Goal: Information Seeking & Learning: Find contact information

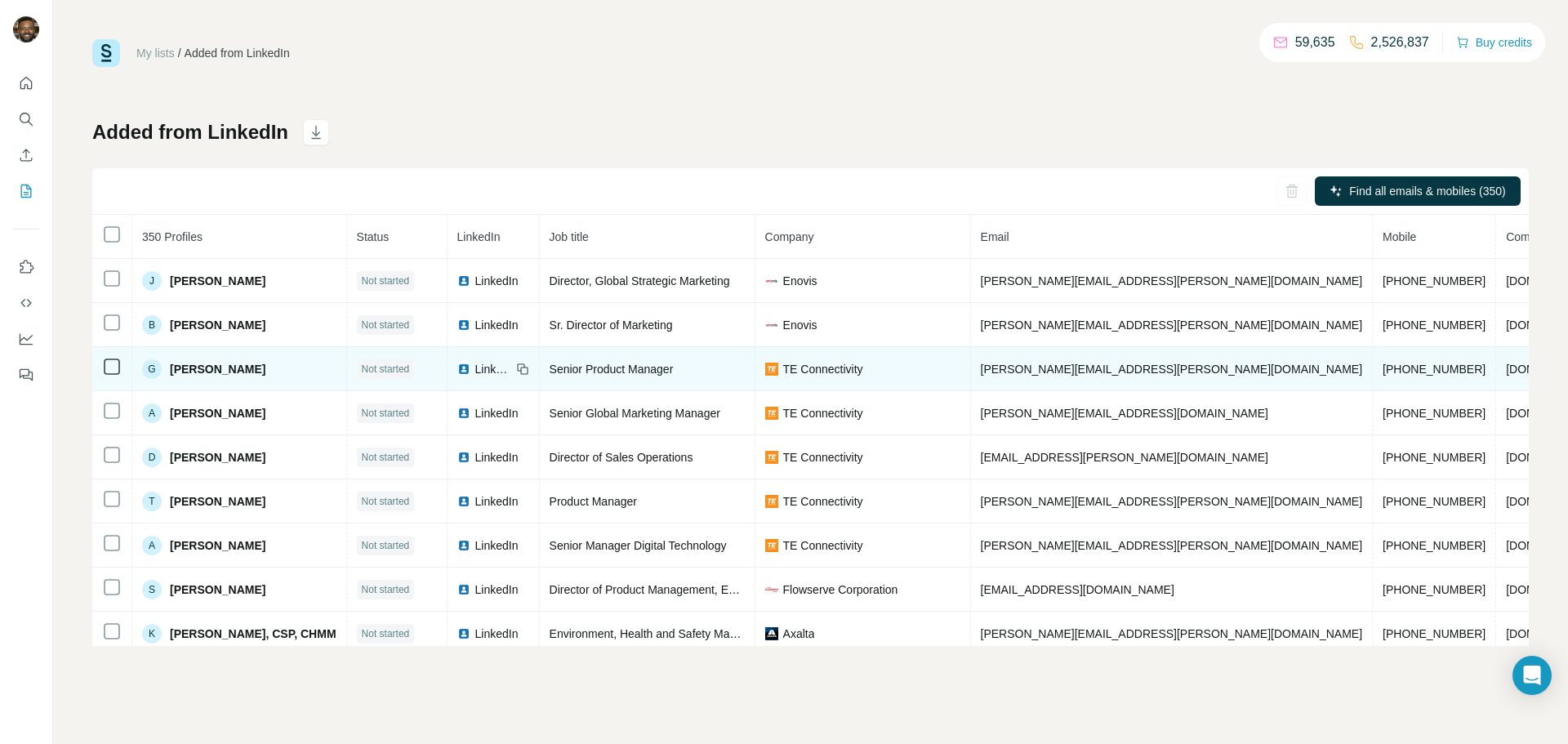
click at [822, 364] on span "TE Connectivity" at bounding box center [823, 369] width 80 height 16
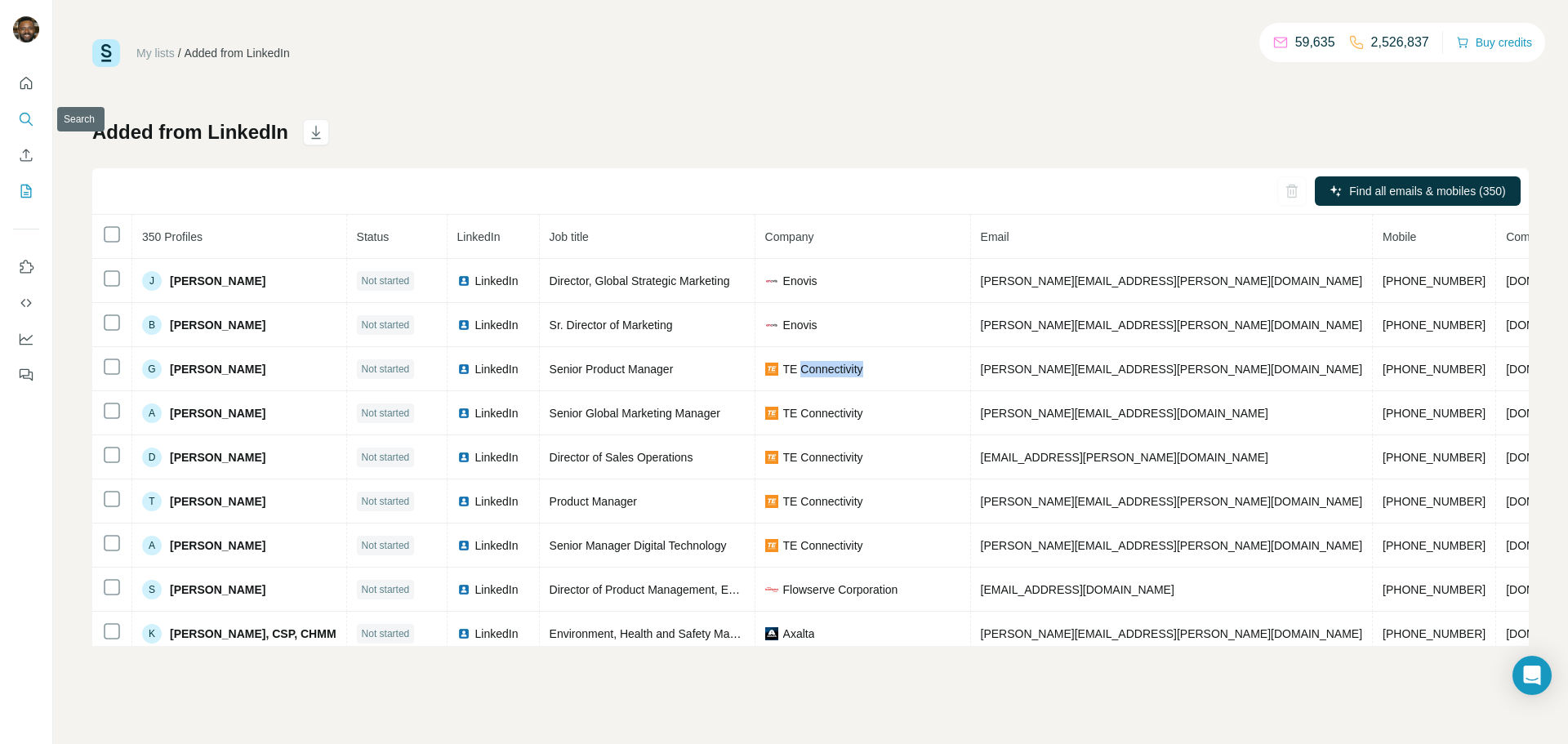
click at [30, 119] on icon "Search" at bounding box center [25, 119] width 16 height 16
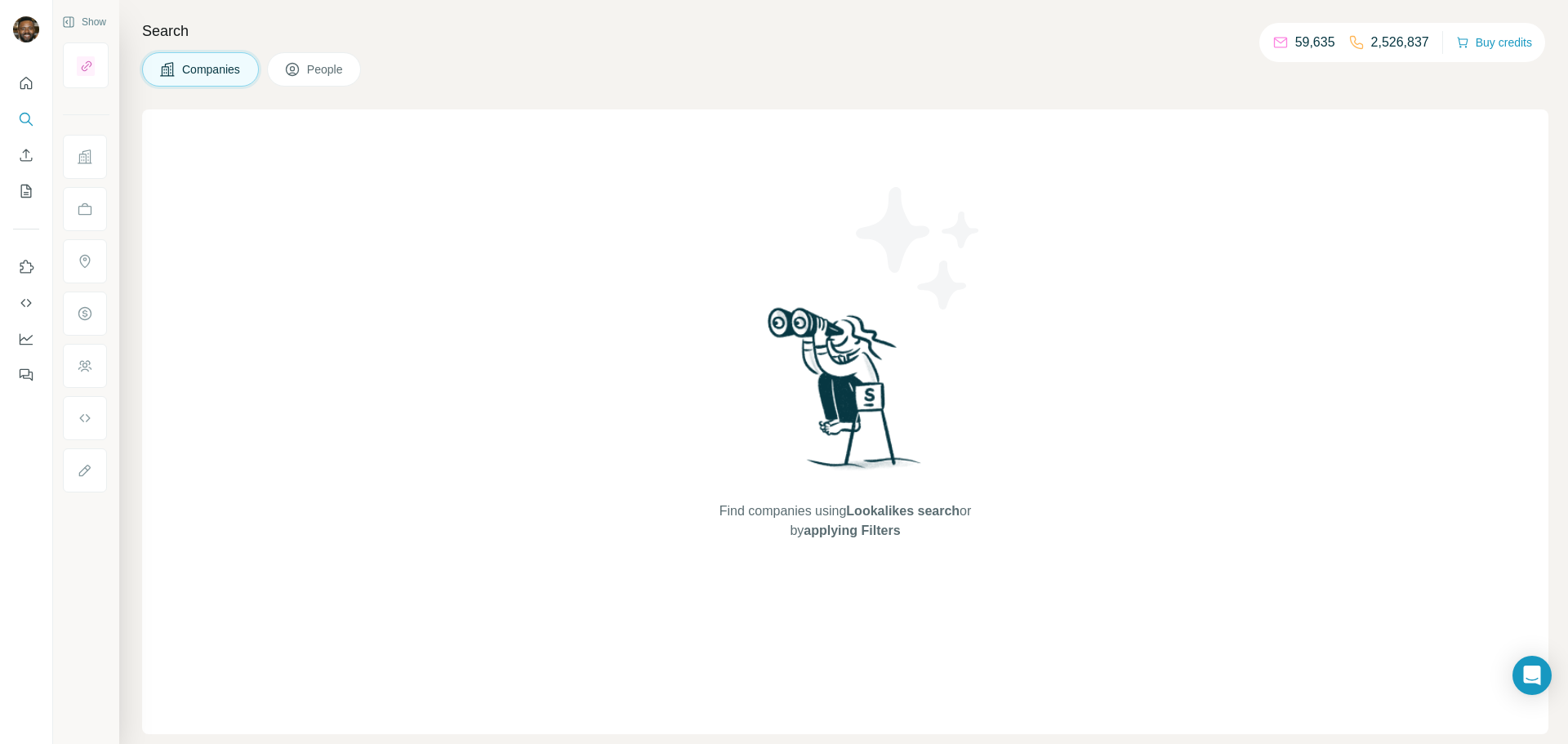
click at [310, 68] on span "People" at bounding box center [326, 69] width 38 height 16
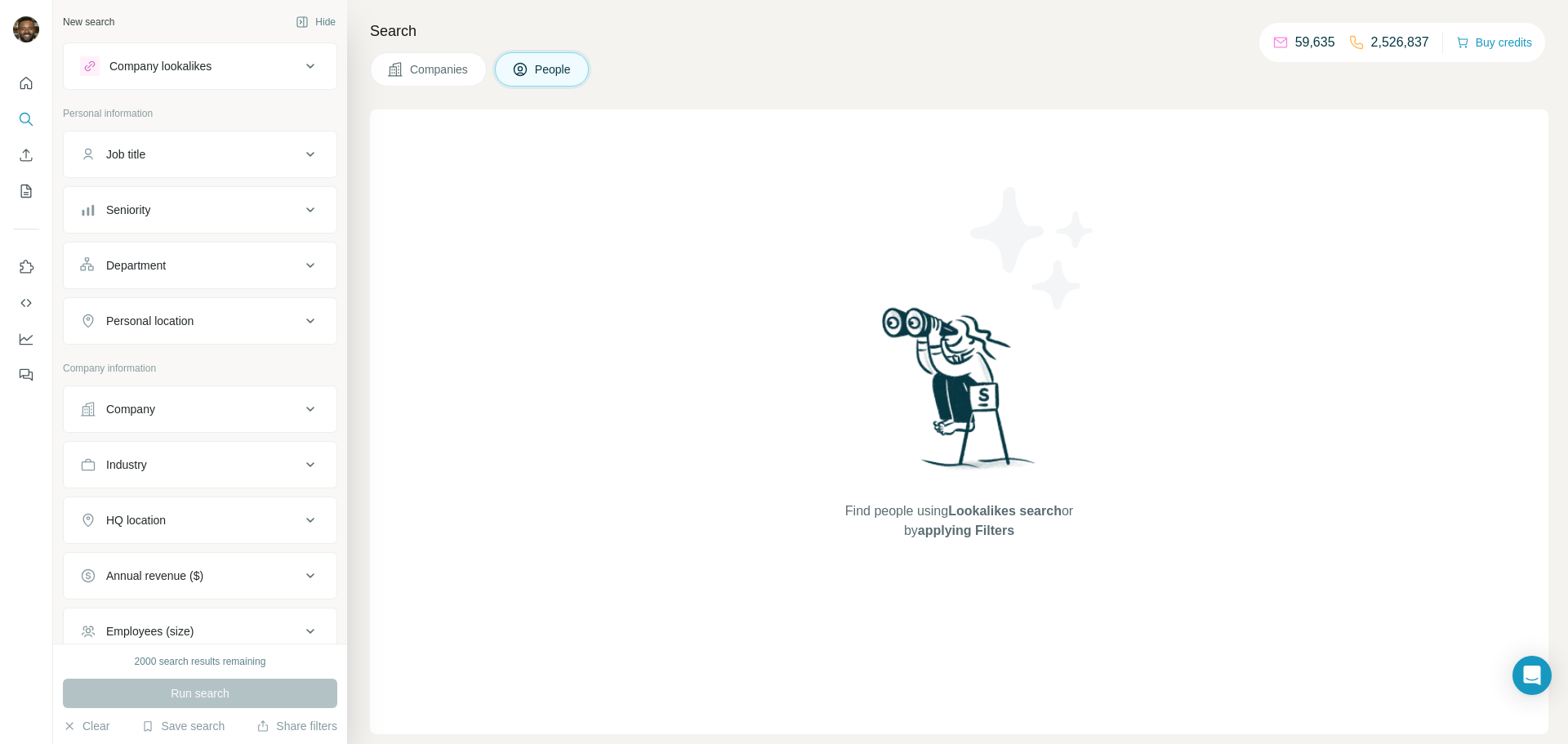
click at [198, 166] on button "Job title" at bounding box center [200, 154] width 273 height 40
click at [206, 197] on input "text" at bounding box center [183, 195] width 208 height 29
paste input "**********"
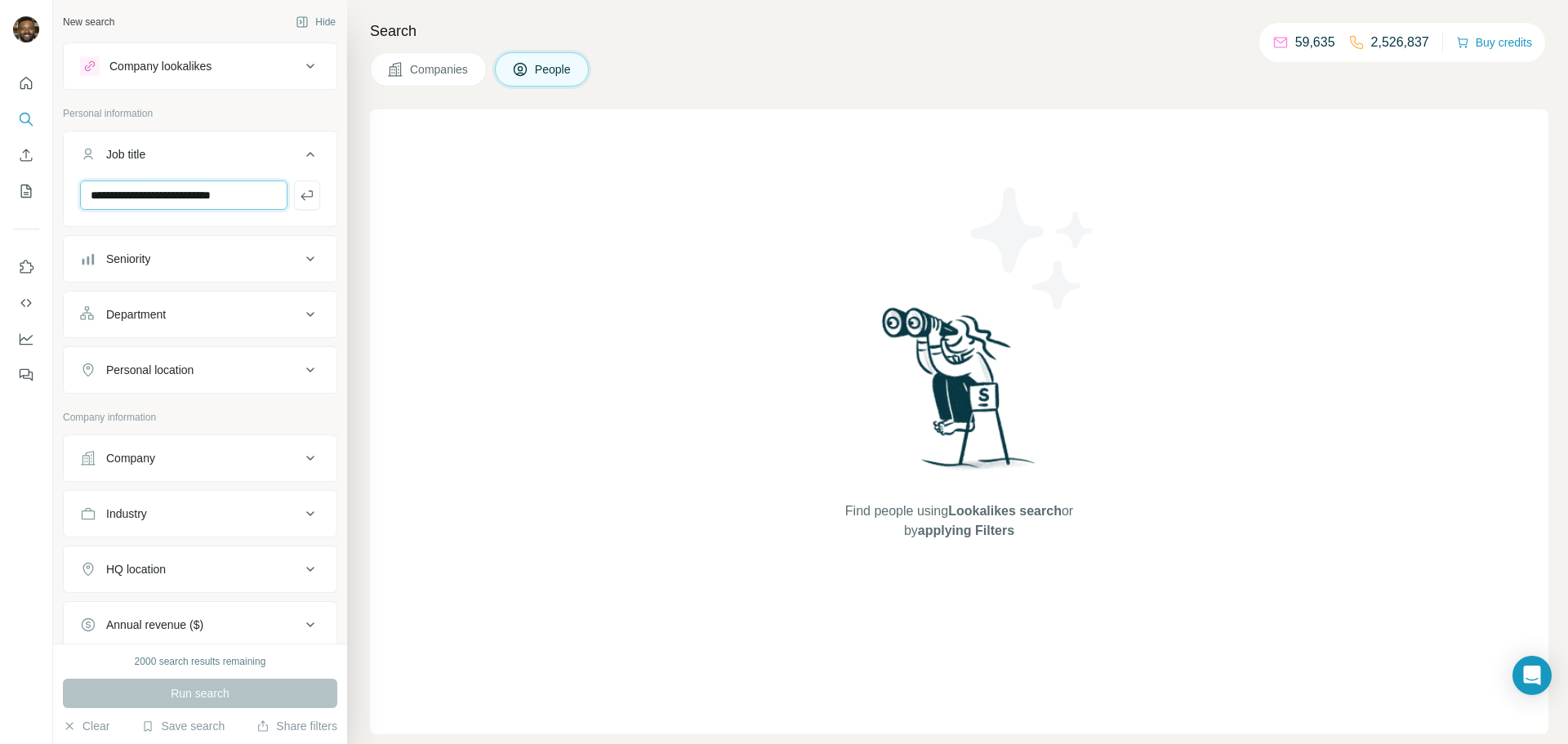
type input "**********"
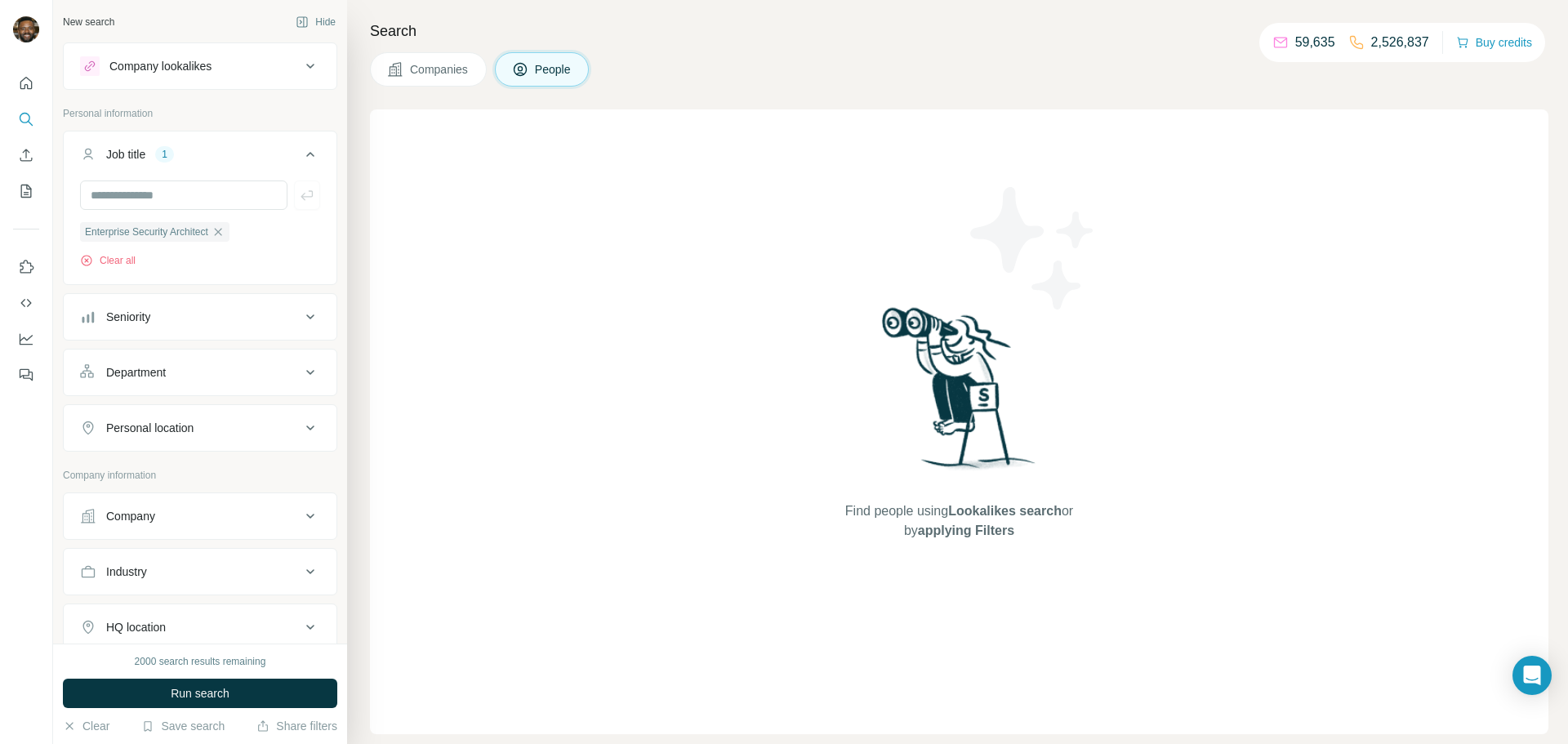
click at [150, 515] on div "Company" at bounding box center [131, 515] width 49 height 16
click at [193, 580] on input "text" at bounding box center [199, 588] width 240 height 29
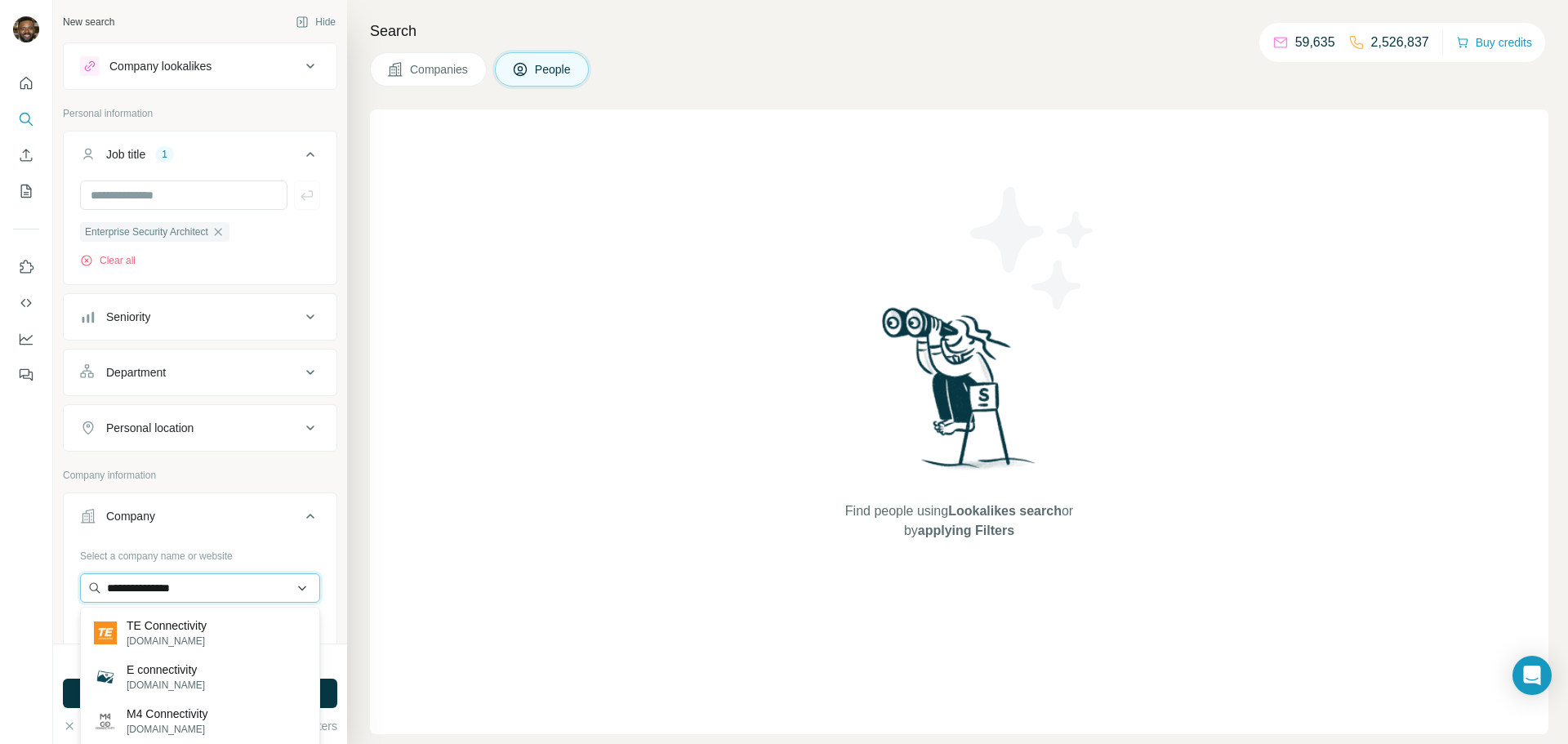
type input "**********"
click at [175, 627] on p "TE Connectivity" at bounding box center [166, 625] width 80 height 16
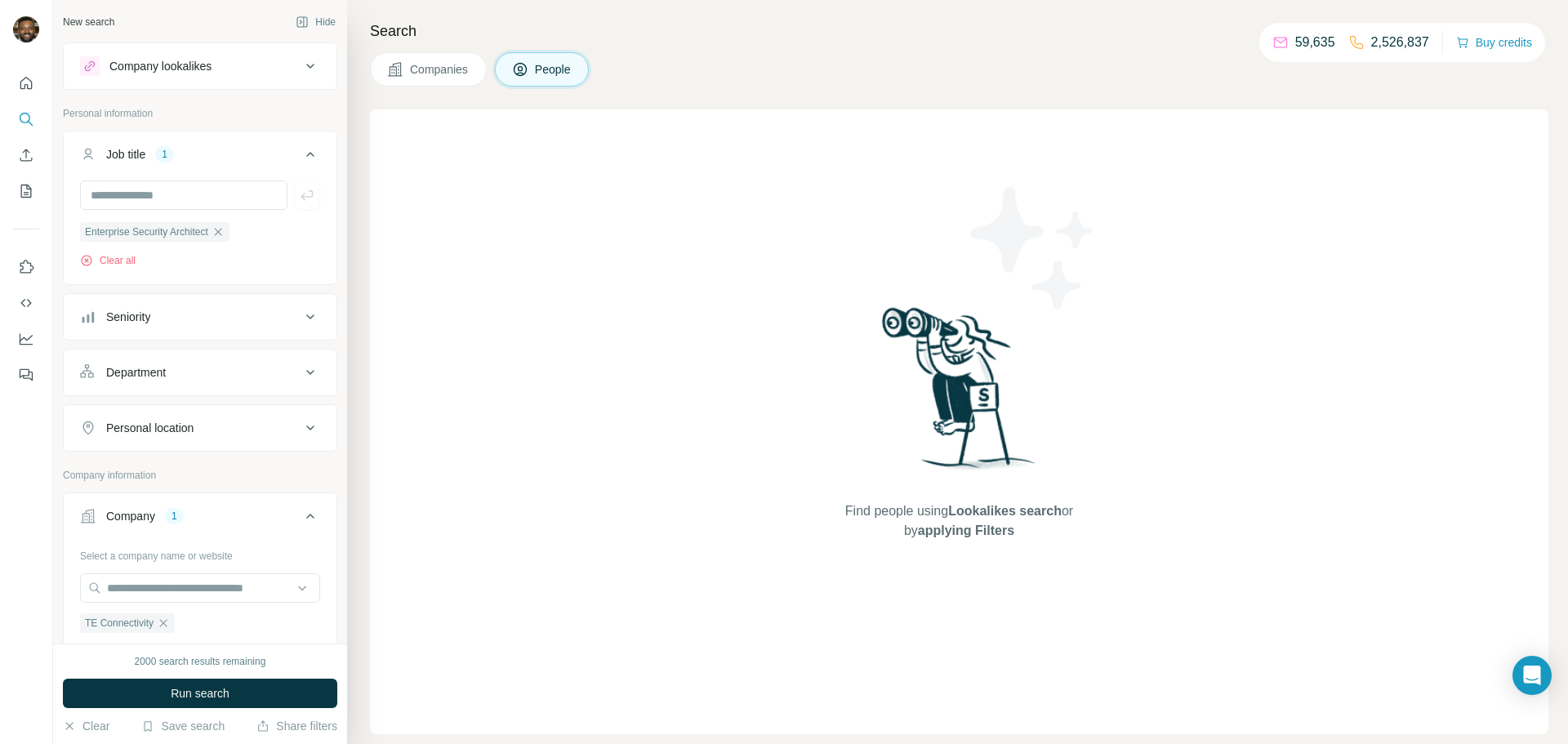
click at [215, 424] on div "Personal location" at bounding box center [190, 427] width 221 height 16
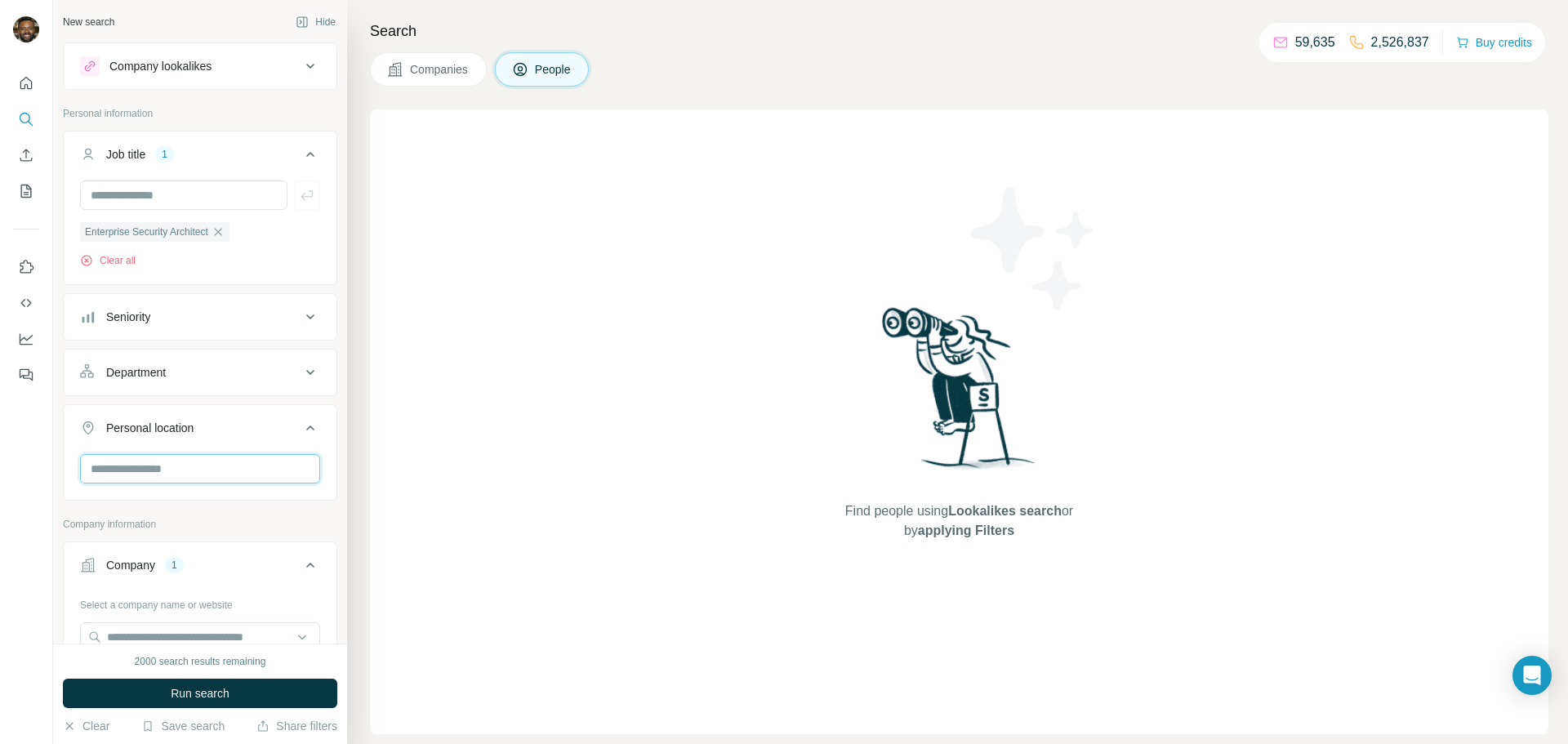
click at [212, 467] on input "text" at bounding box center [199, 468] width 240 height 29
type input "******"
click at [177, 605] on label "🇺🇸 [GEOGRAPHIC_DATA]" at bounding box center [162, 610] width 136 height 20
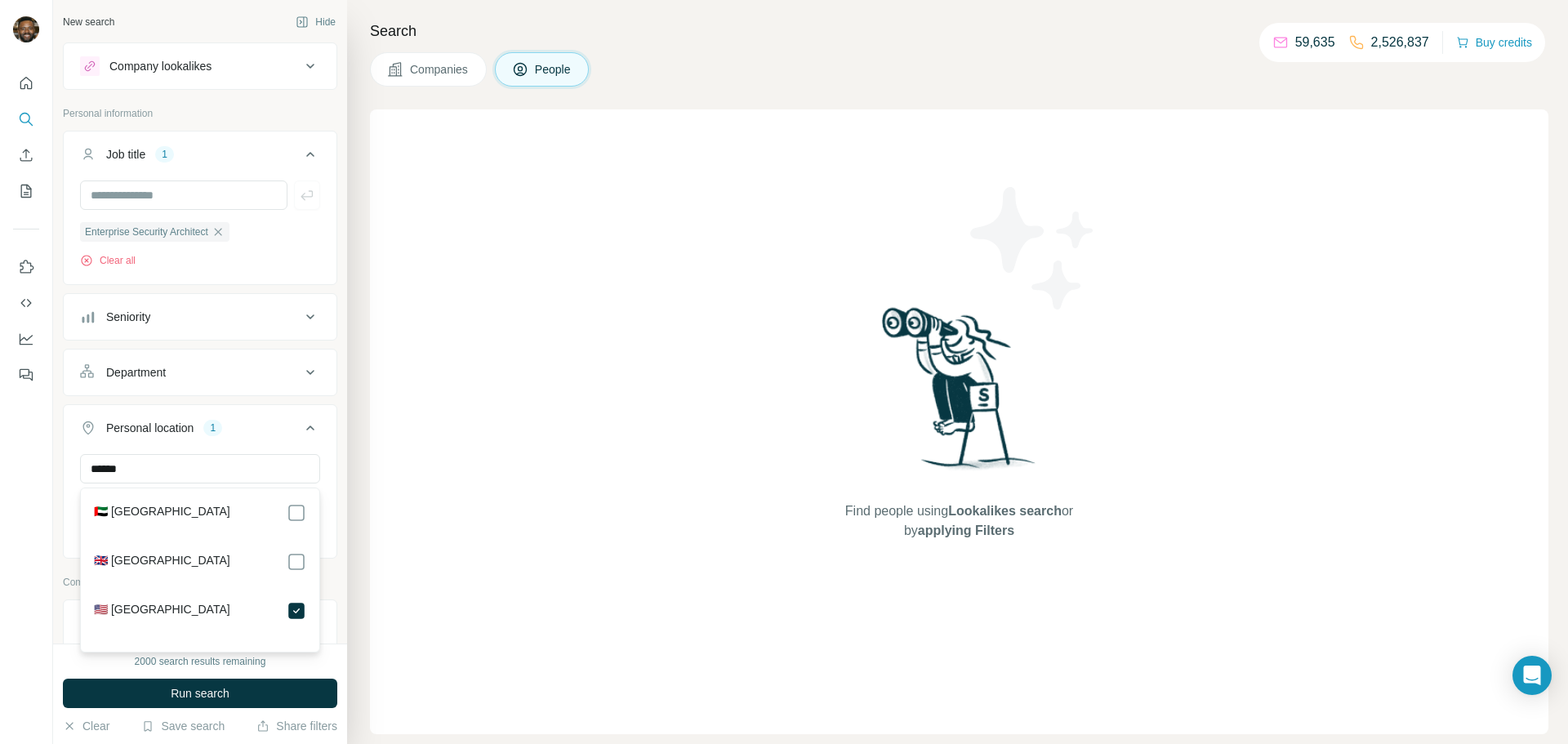
click at [312, 431] on icon at bounding box center [310, 428] width 20 height 20
click at [269, 435] on div "Personal location 1" at bounding box center [190, 427] width 221 height 16
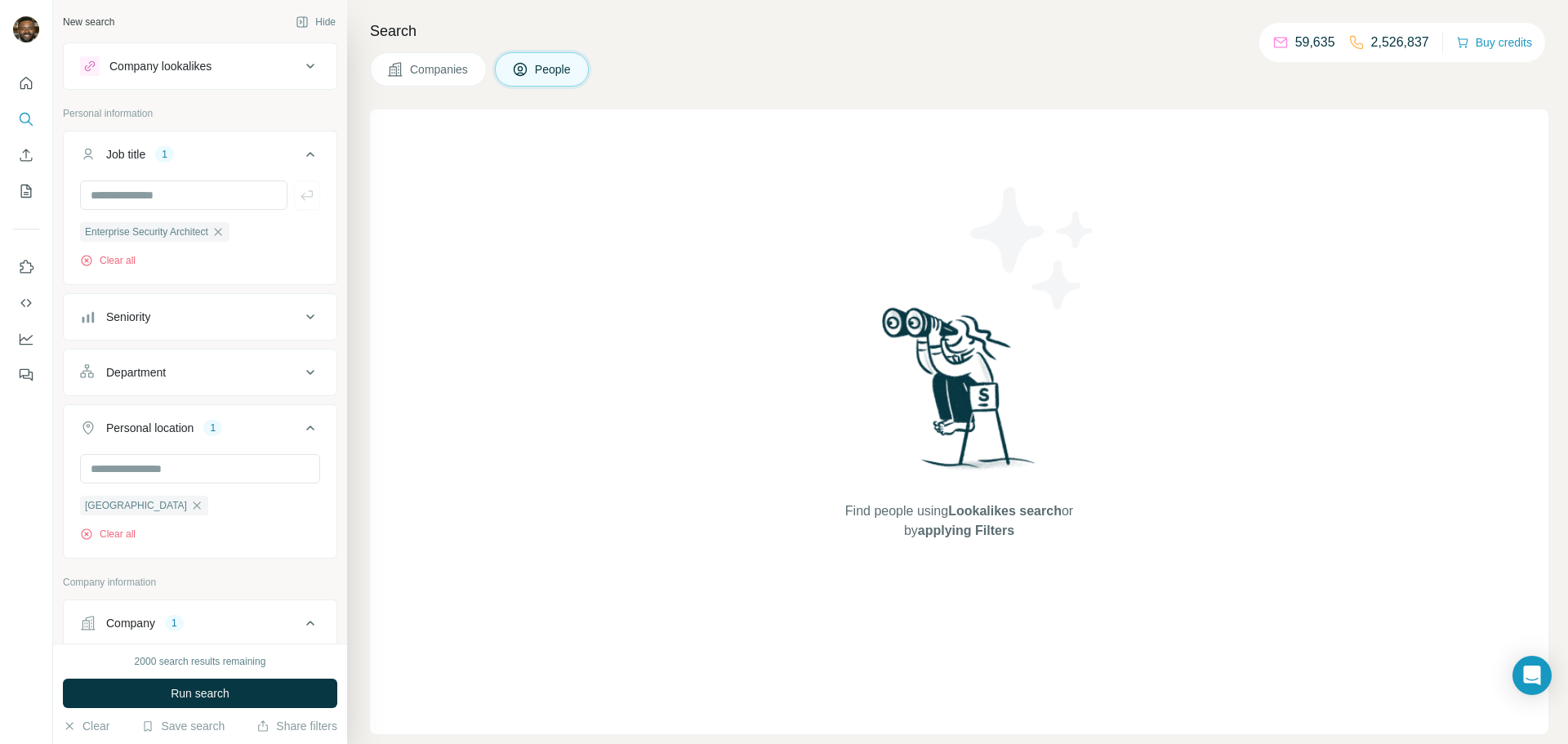
click at [301, 428] on button "Personal location 1" at bounding box center [200, 431] width 273 height 46
click at [171, 692] on span "Run search" at bounding box center [200, 693] width 59 height 16
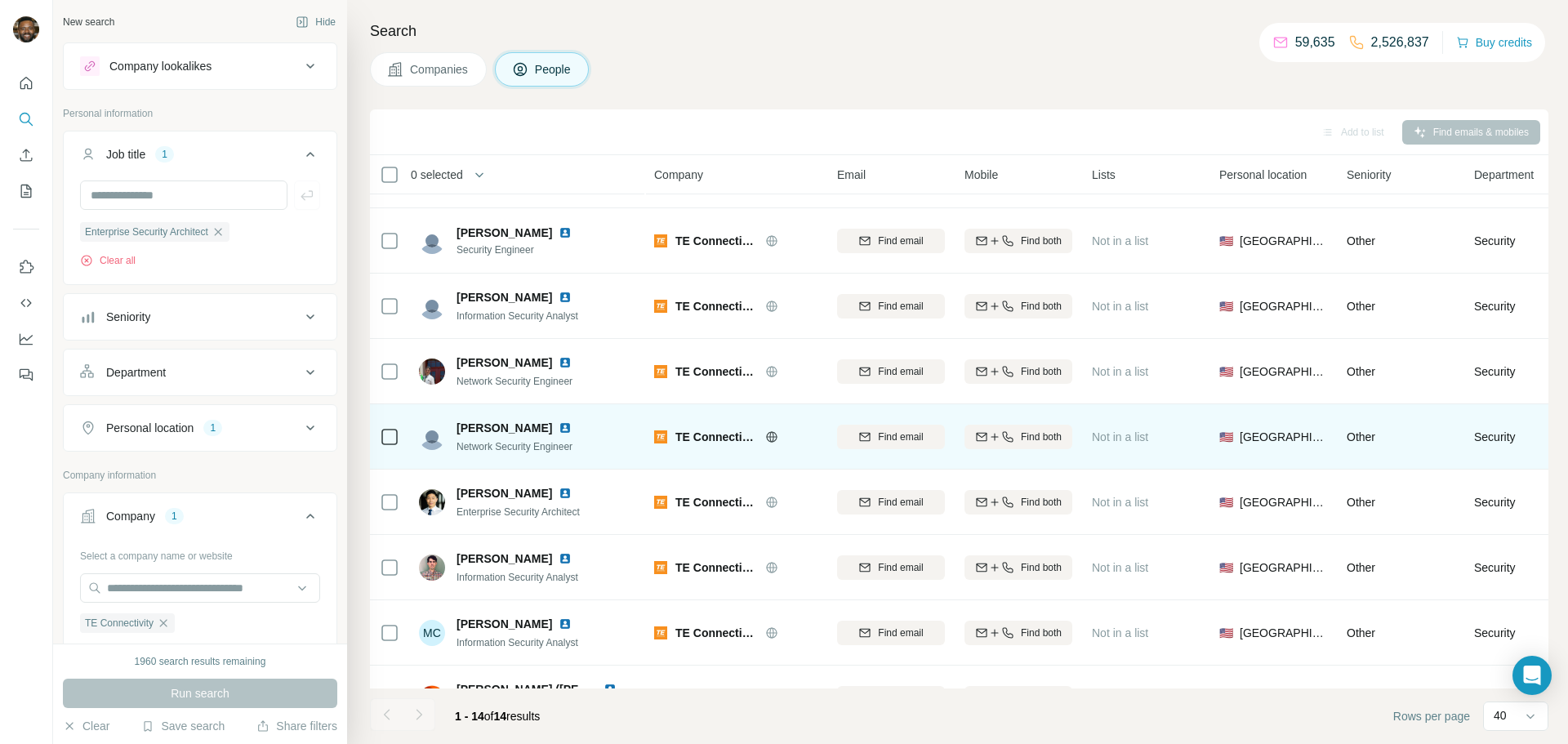
scroll to position [202, 0]
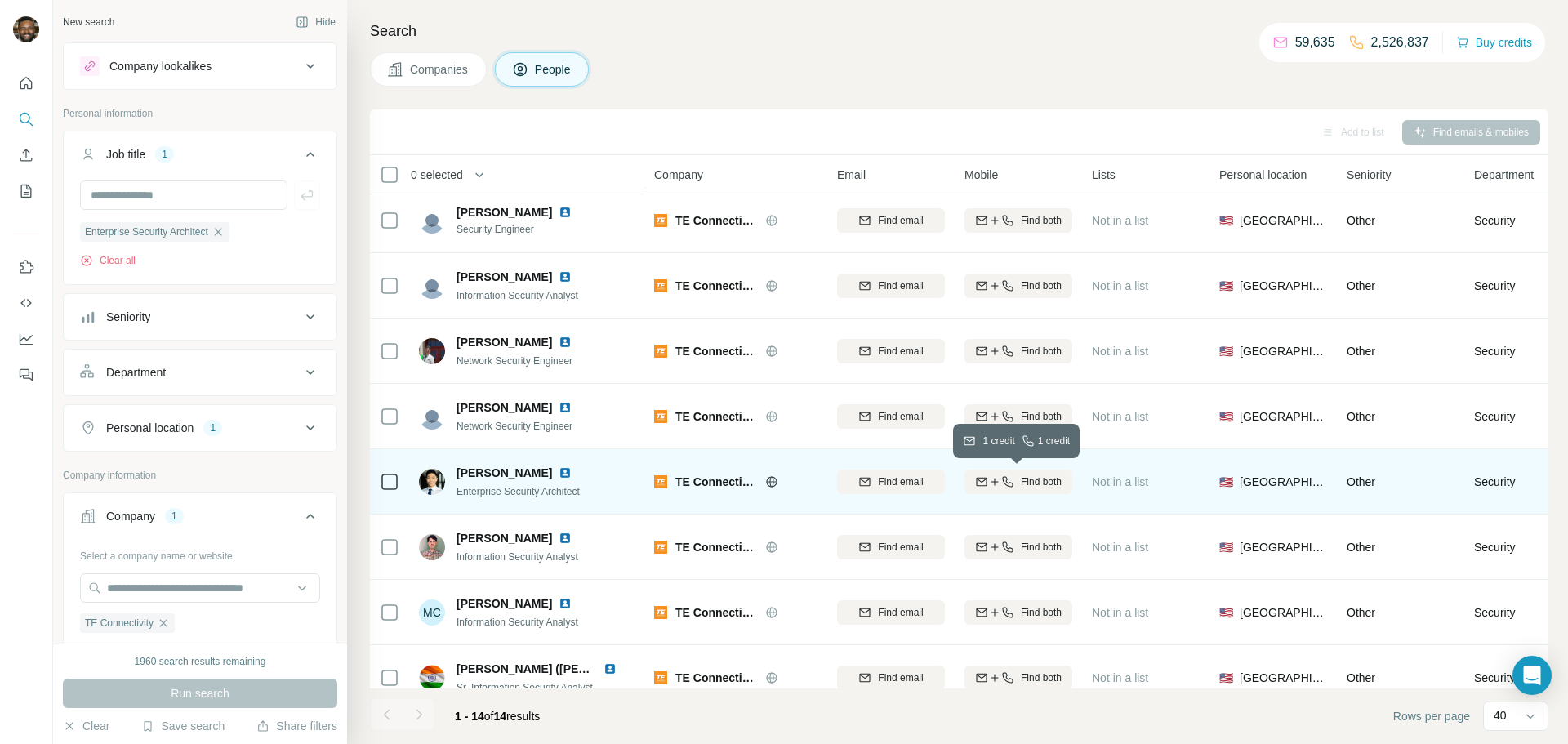
click at [998, 490] on button "Find both" at bounding box center [1018, 482] width 108 height 24
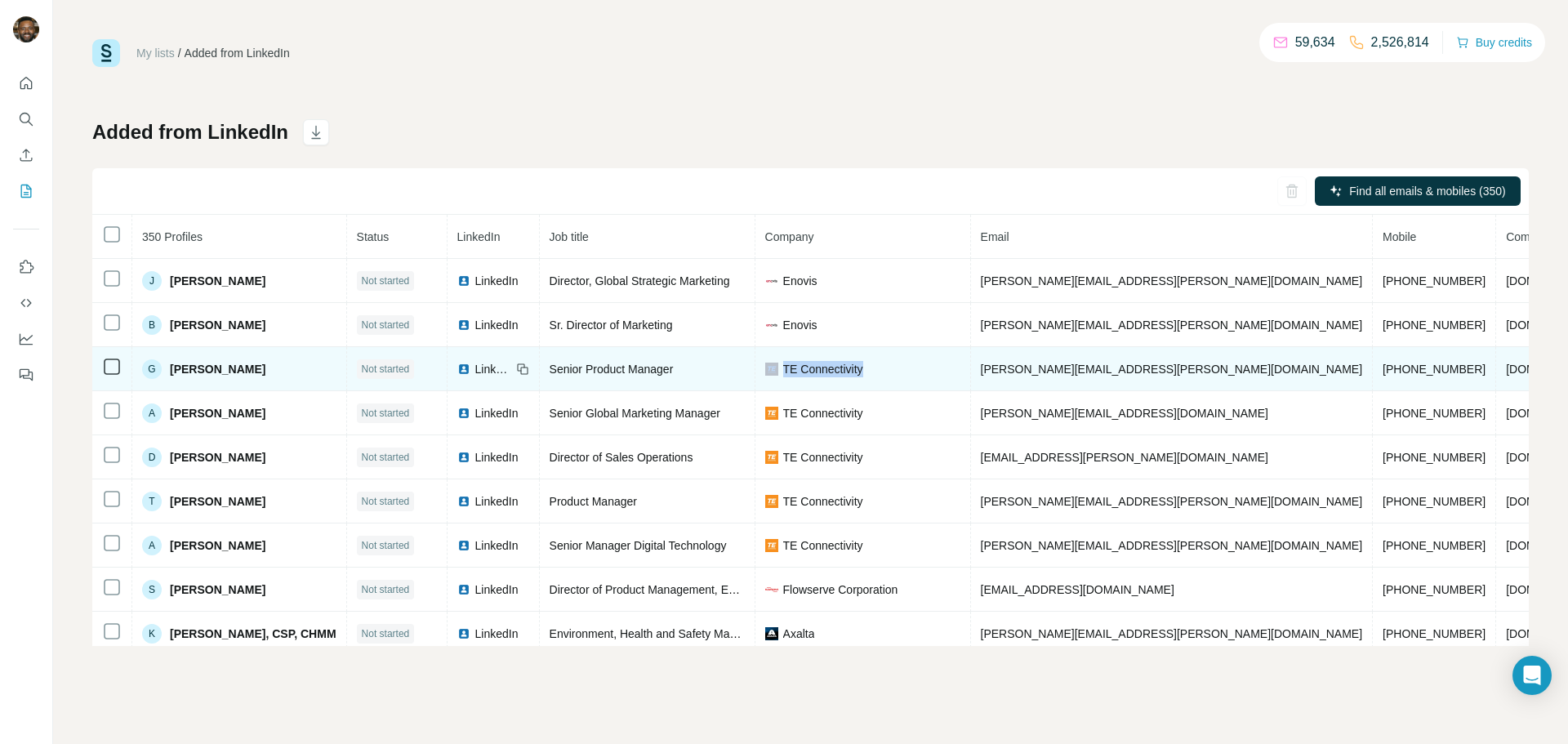
drag, startPoint x: 774, startPoint y: 366, endPoint x: 755, endPoint y: 364, distance: 19.1
click at [755, 364] on tr "G Geoffrey Wildman Not started LinkedIn Senior Product Manager TE Connectivity …" at bounding box center [911, 369] width 1639 height 44
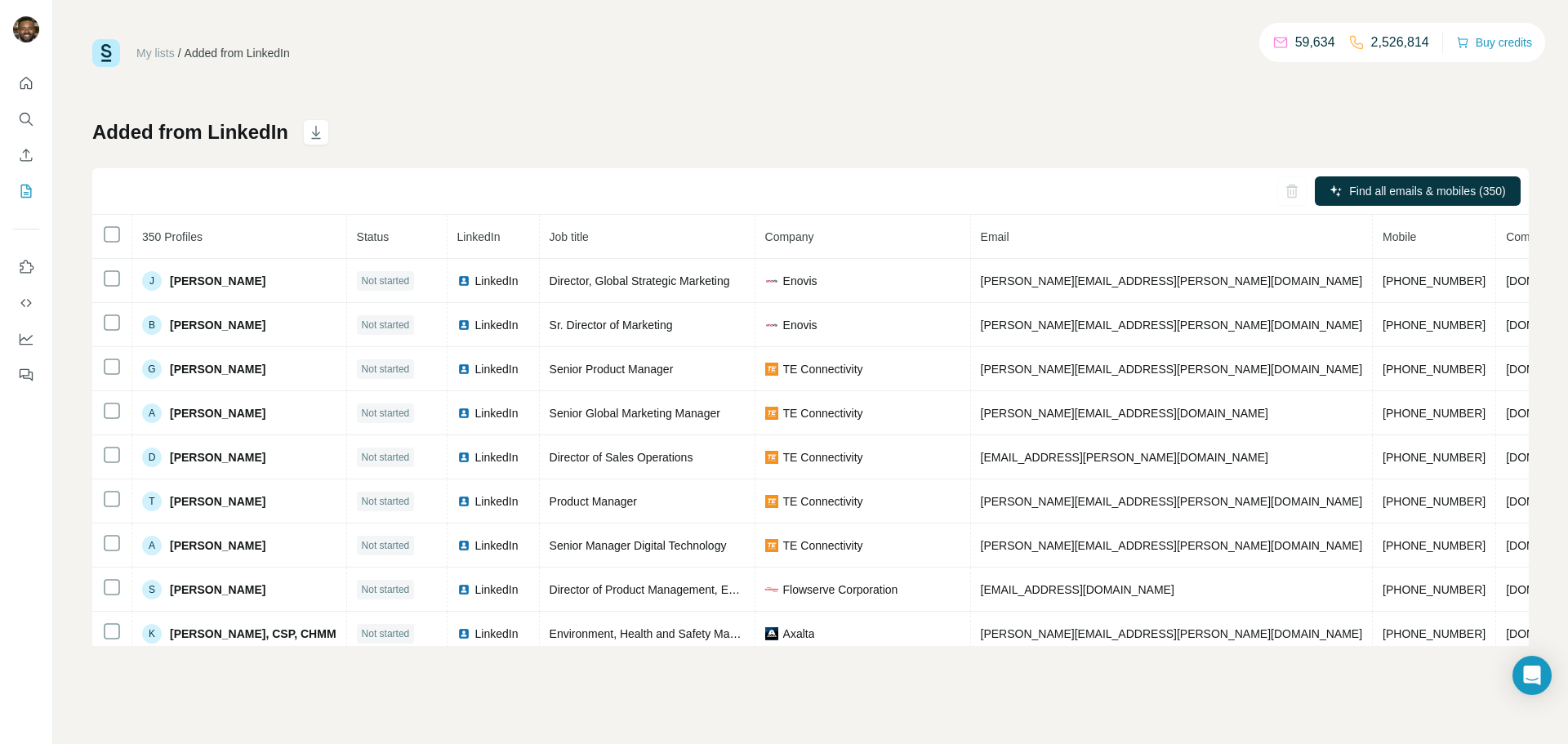
click at [819, 84] on div "My lists / Added from LinkedIn 59,634 2,526,814 Buy credits Added from LinkedIn…" at bounding box center [810, 342] width 1436 height 607
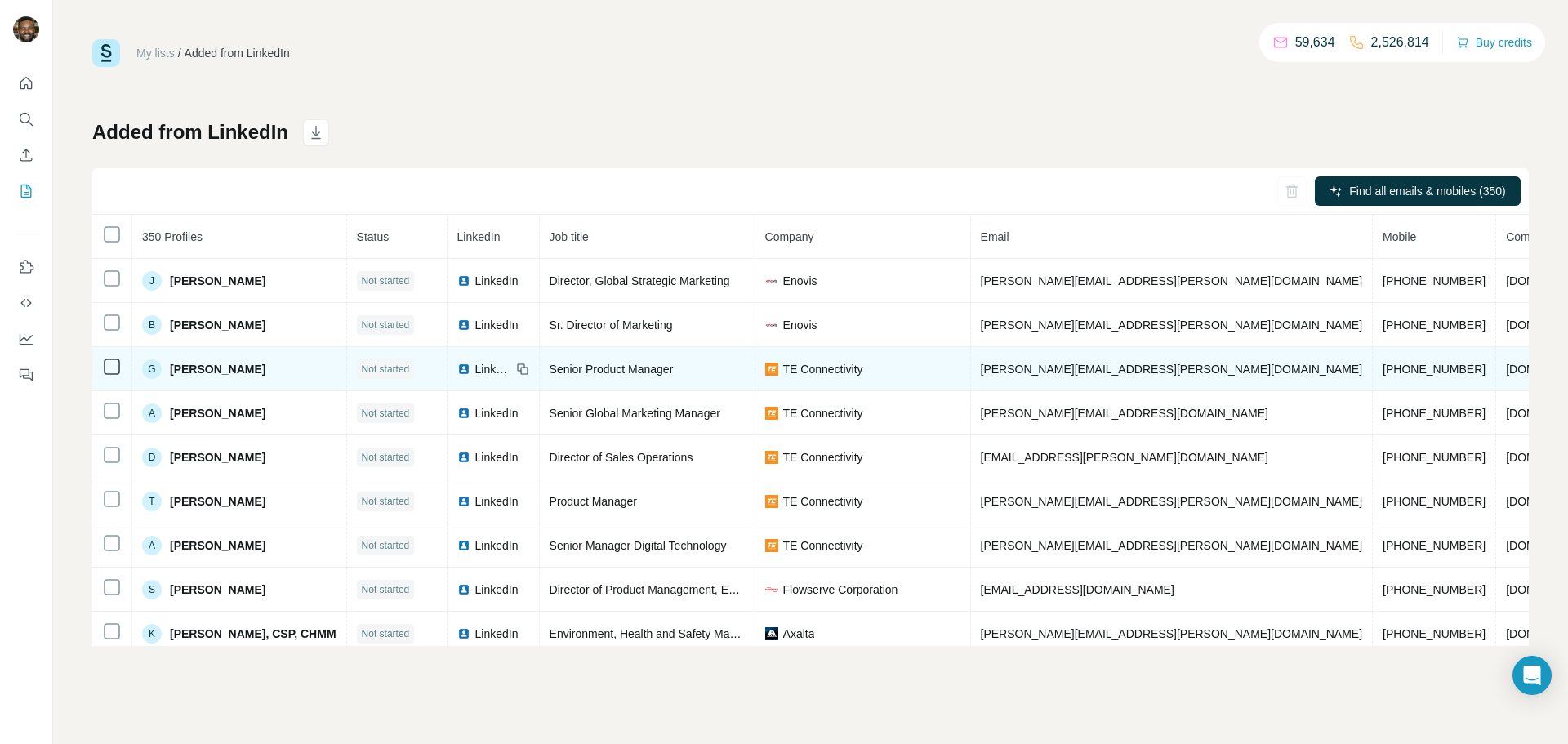
click at [854, 374] on span "TE Connectivity" at bounding box center [823, 369] width 80 height 16
copy span "TE Connectivity"
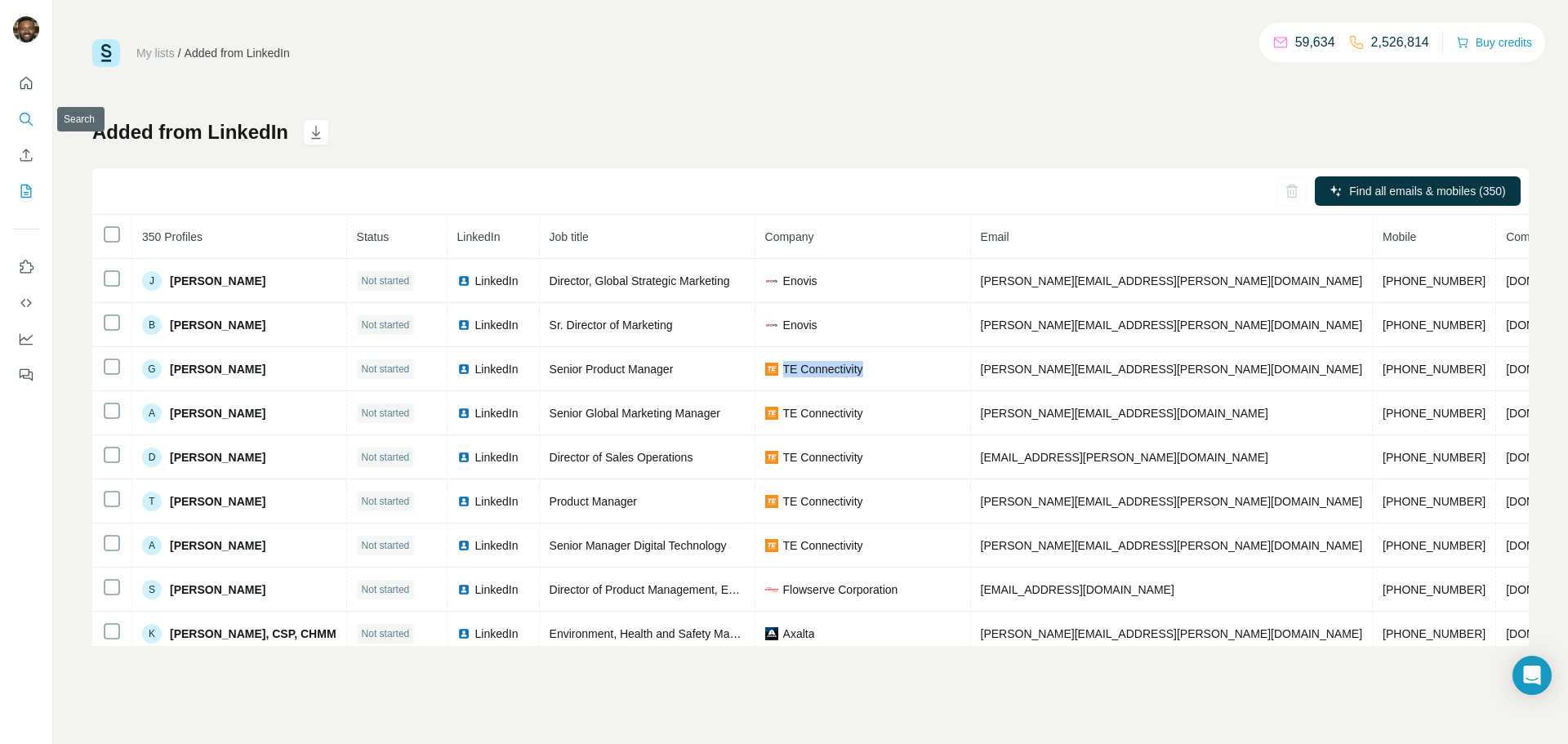
click at [22, 119] on icon "Search" at bounding box center [25, 119] width 16 height 16
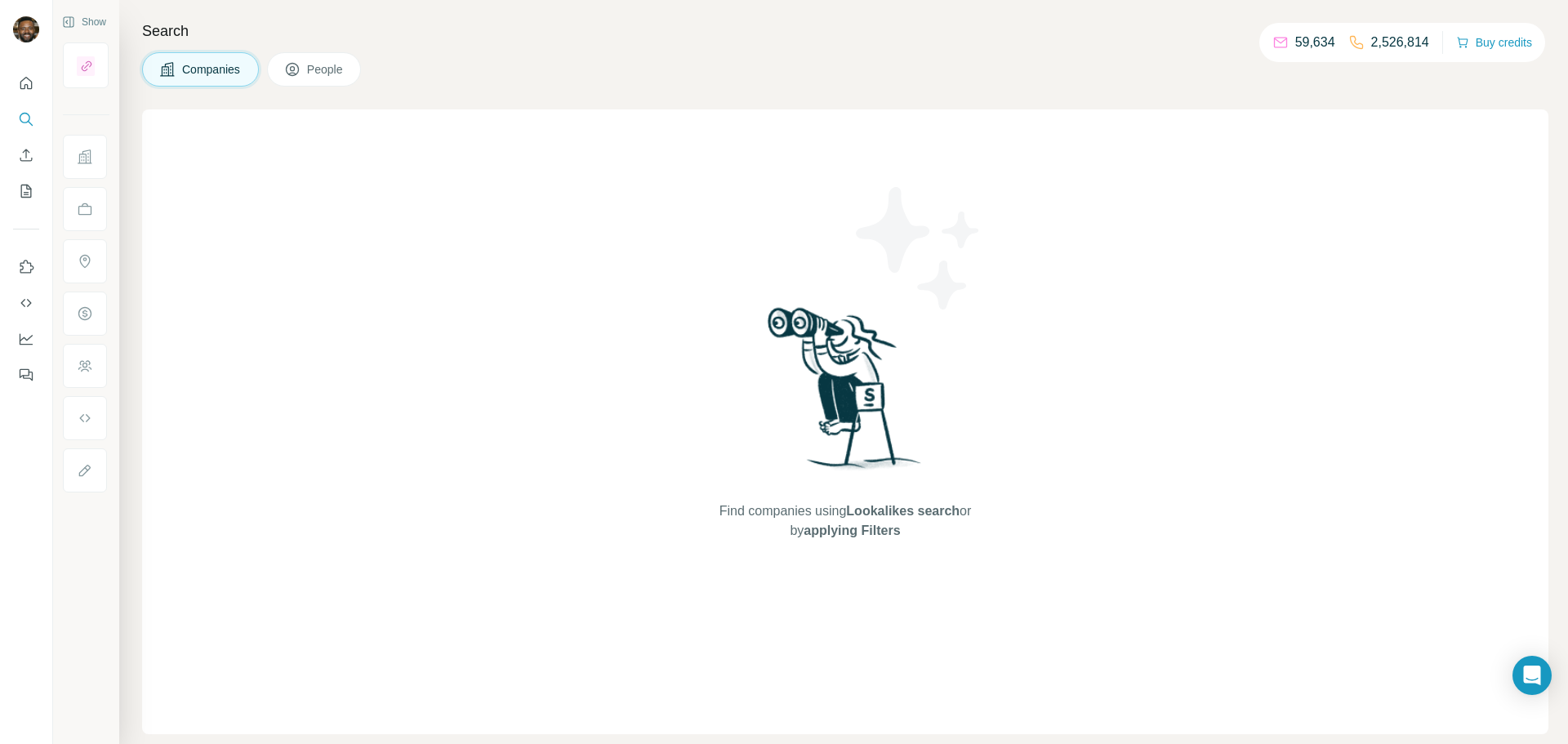
click at [313, 59] on button "People" at bounding box center [314, 70] width 95 height 34
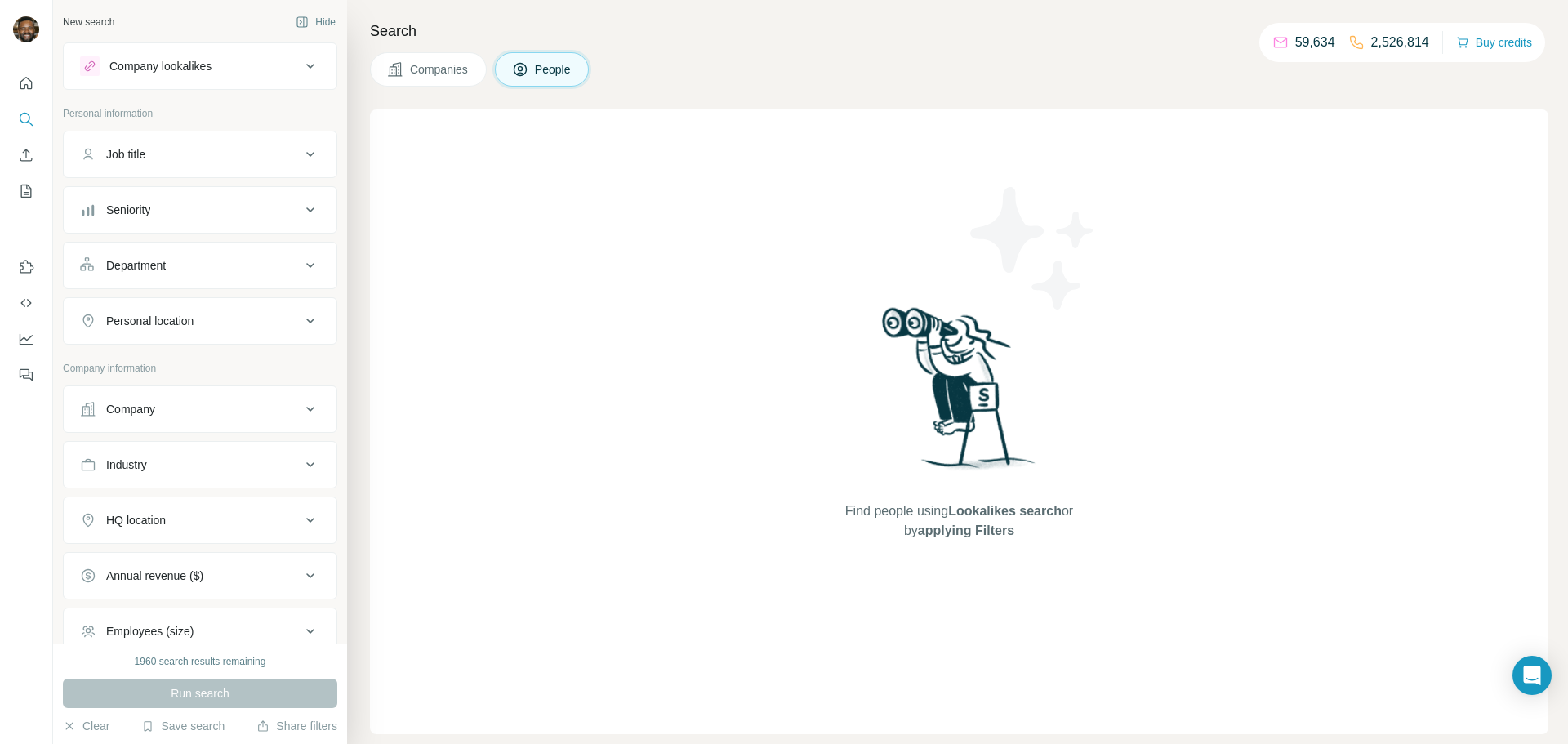
click at [184, 419] on button "Company" at bounding box center [200, 409] width 273 height 40
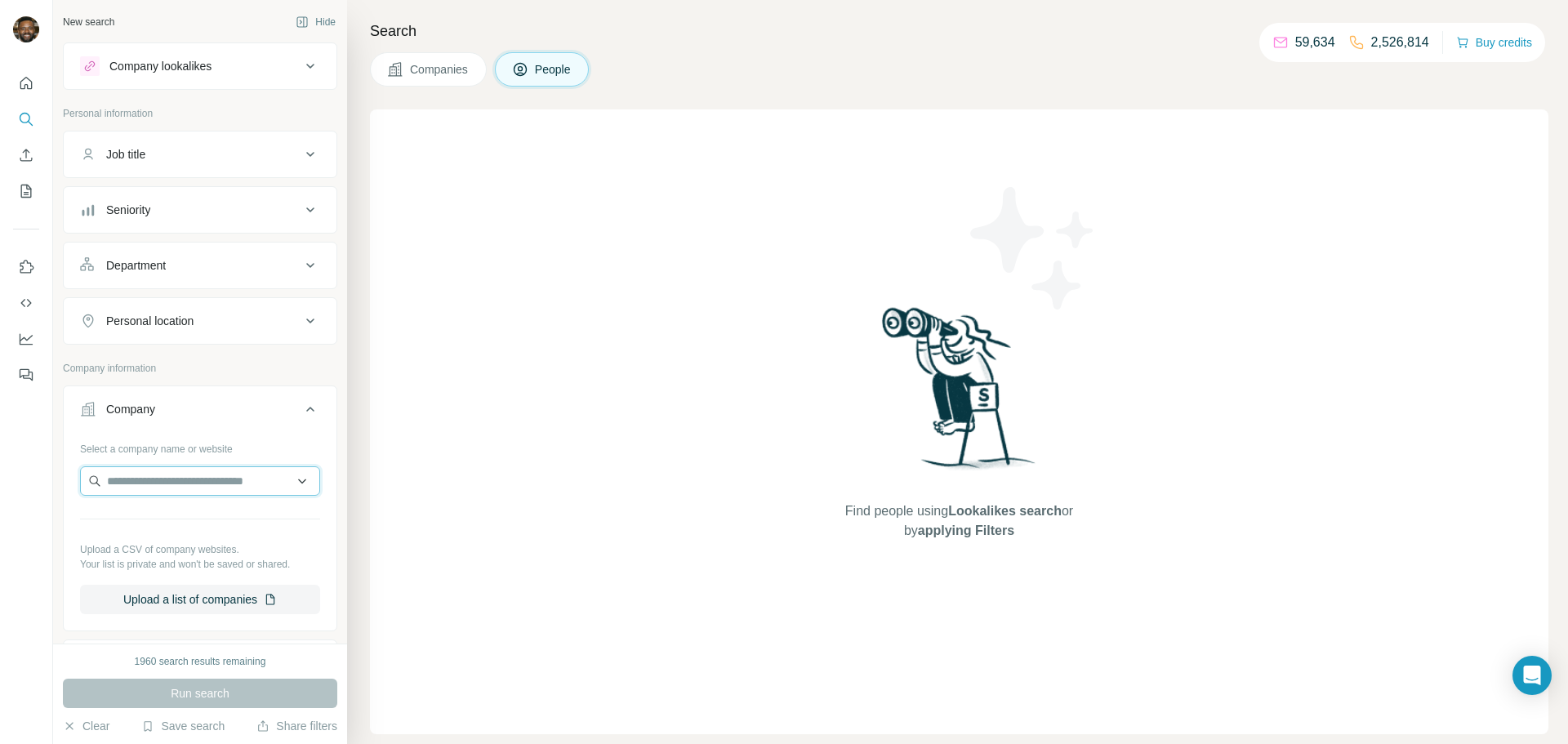
click at [196, 483] on input "text" at bounding box center [199, 481] width 240 height 29
paste input "**********"
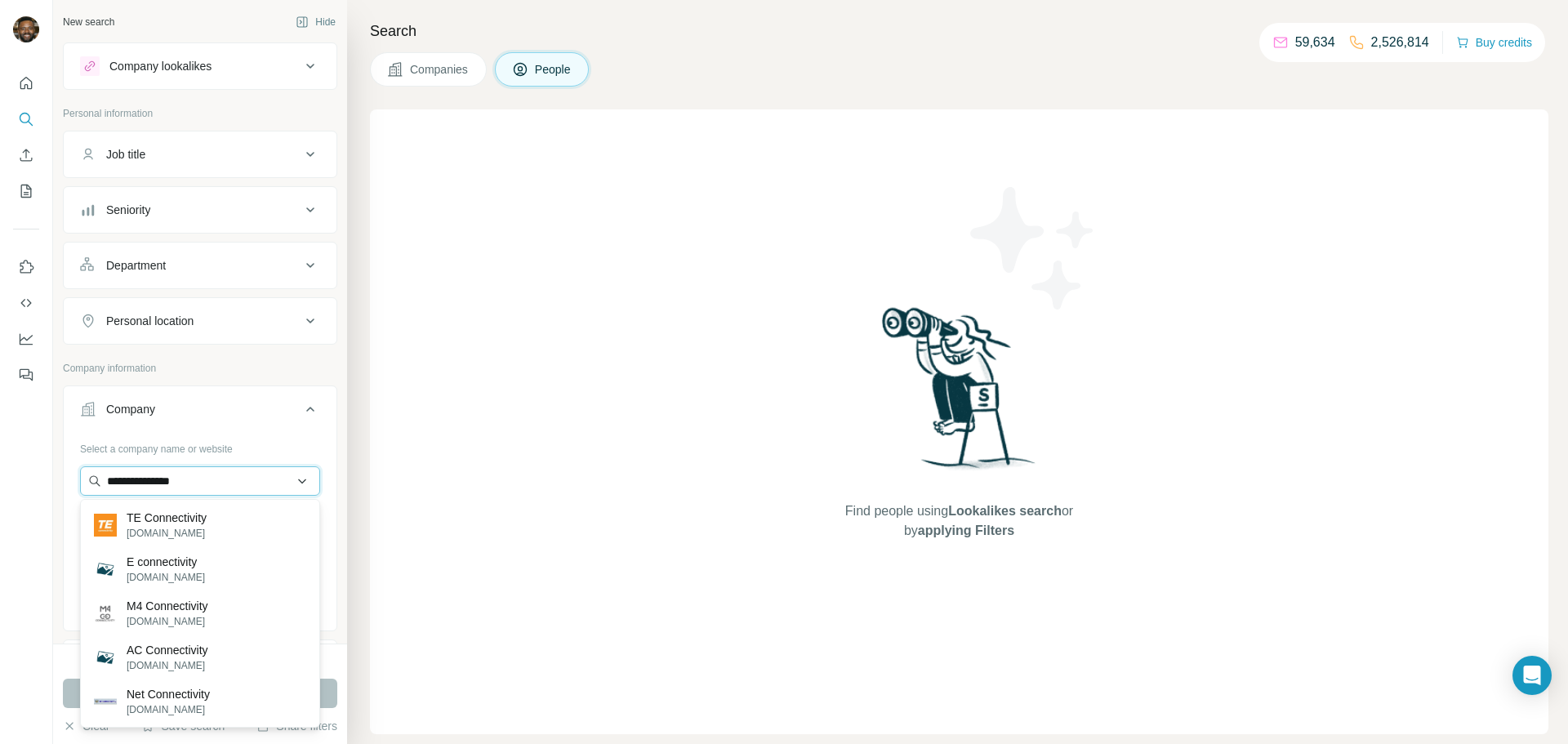
type input "**********"
click at [185, 524] on p "TE Connectivity" at bounding box center [166, 517] width 80 height 16
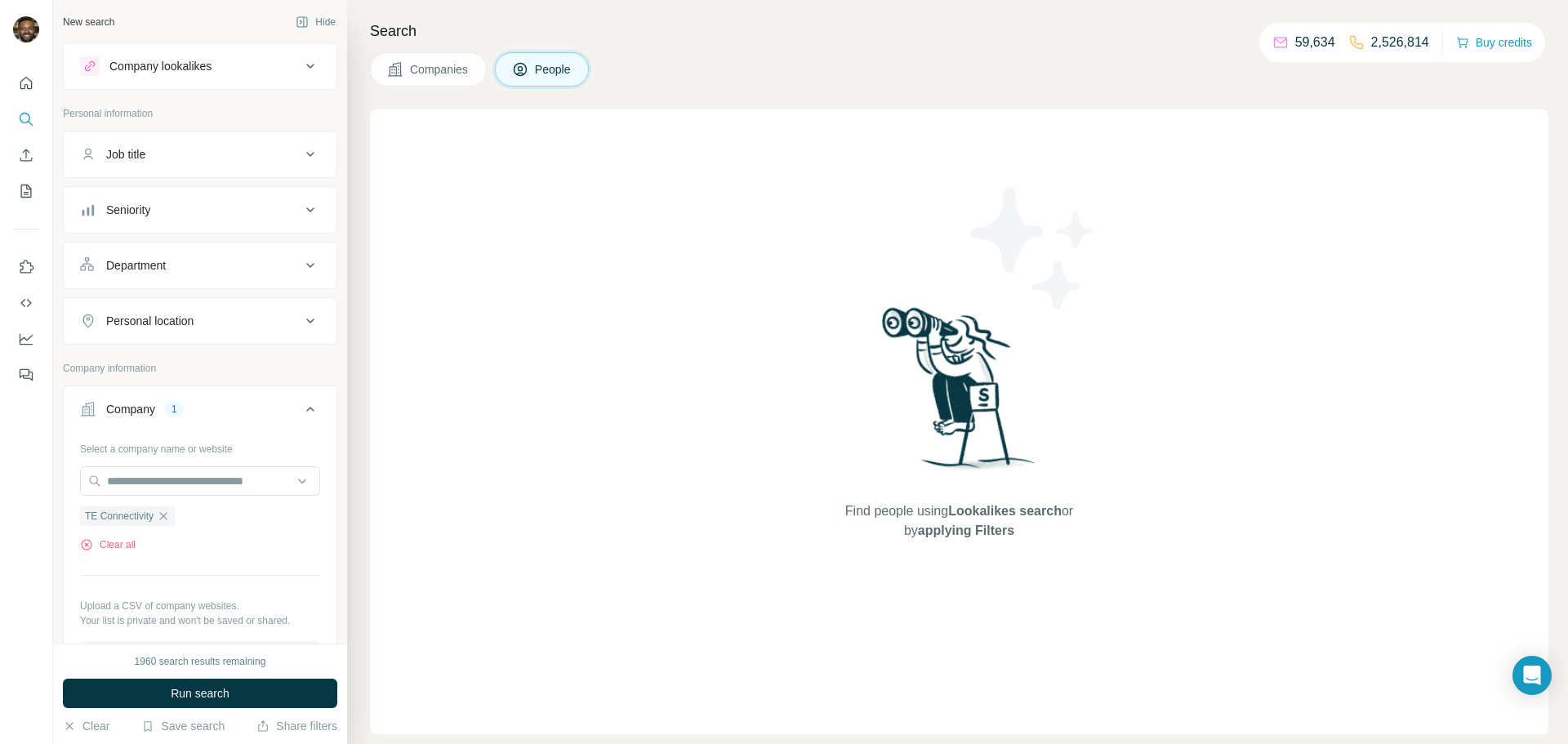
click at [306, 406] on icon at bounding box center [310, 409] width 20 height 20
click at [217, 156] on div "Job title" at bounding box center [190, 153] width 221 height 16
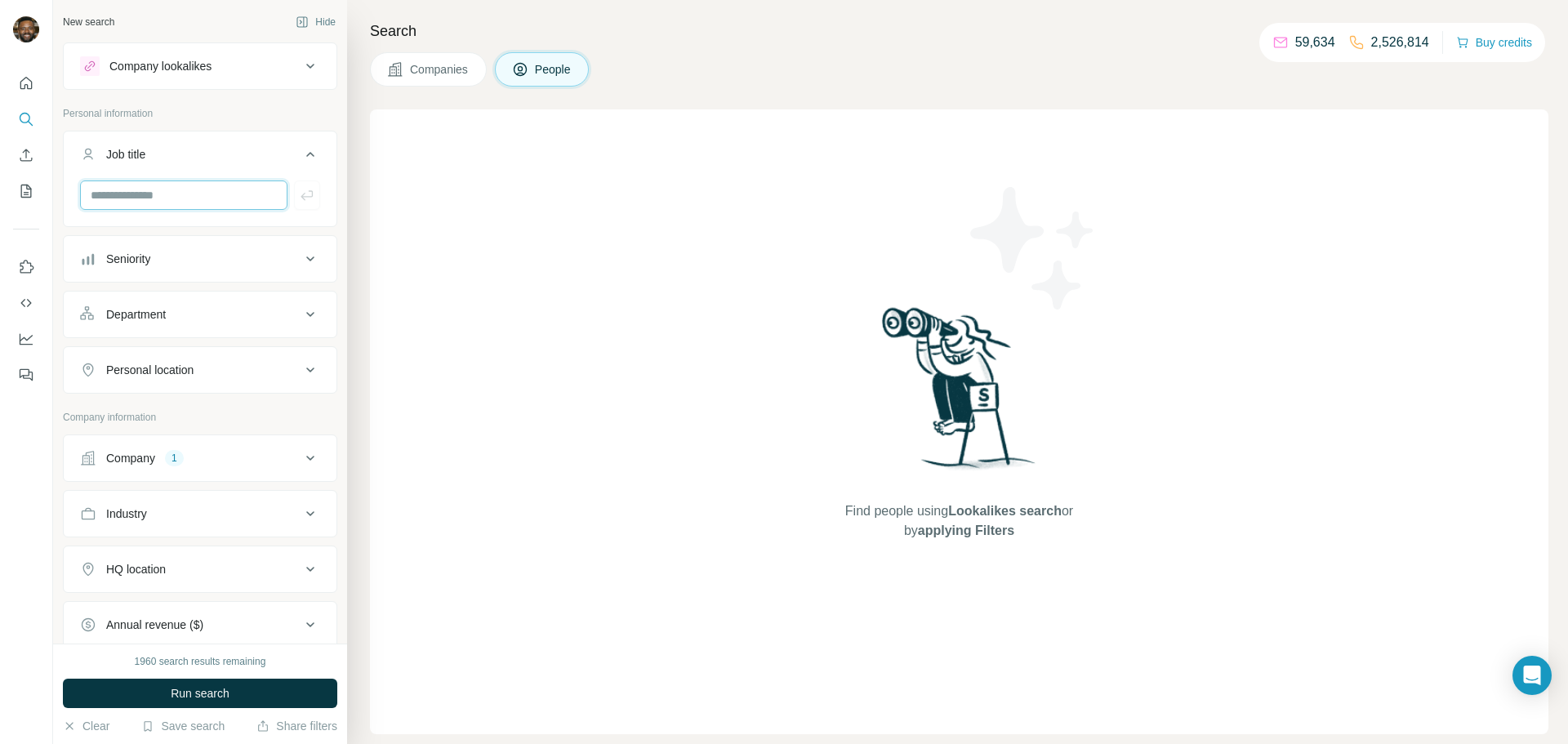
click at [209, 195] on input "text" at bounding box center [183, 195] width 208 height 29
paste input "**********"
type input "**********"
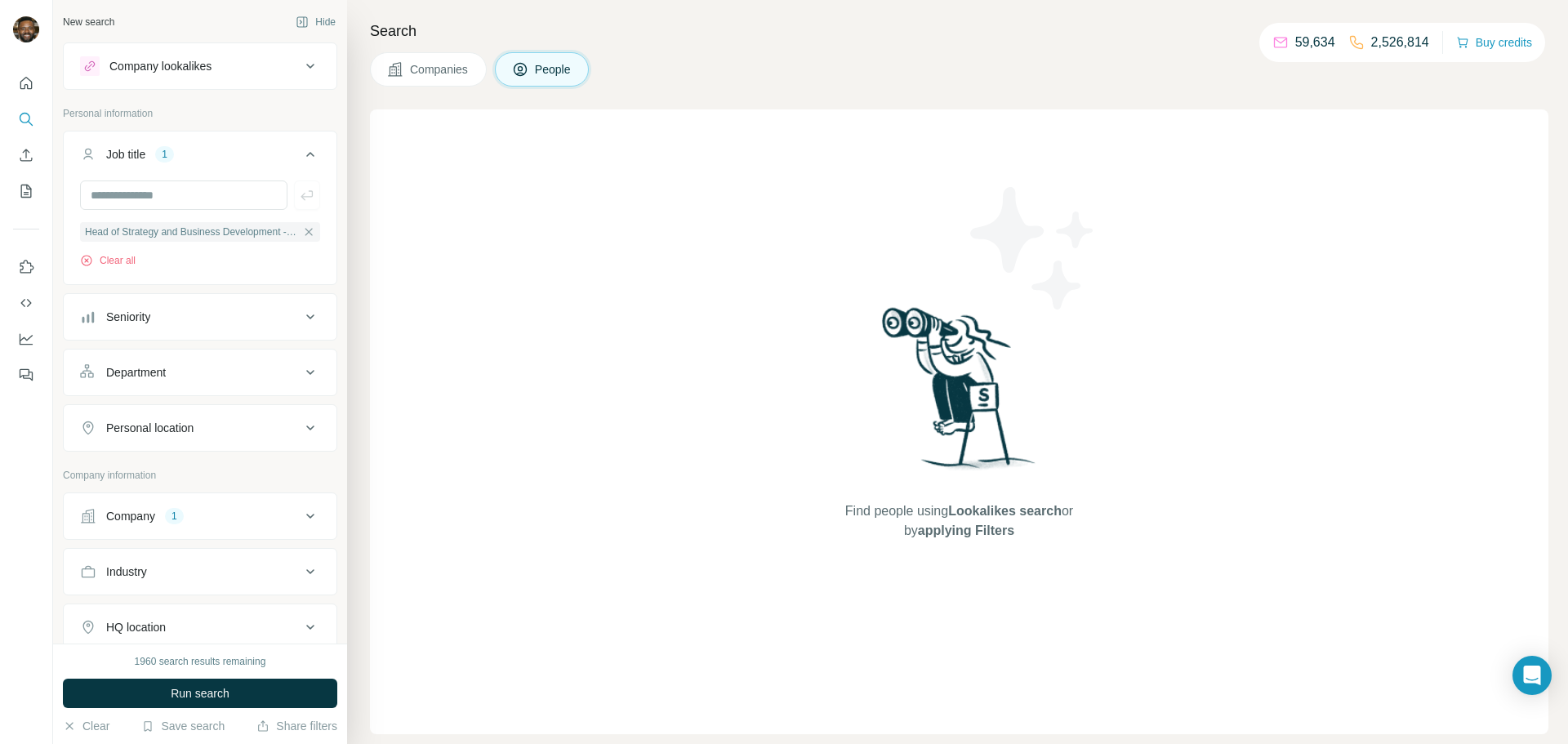
click at [232, 427] on div "Personal location" at bounding box center [190, 427] width 221 height 16
click at [216, 479] on input "text" at bounding box center [199, 468] width 240 height 29
type input "******"
click at [310, 429] on icon at bounding box center [310, 428] width 20 height 20
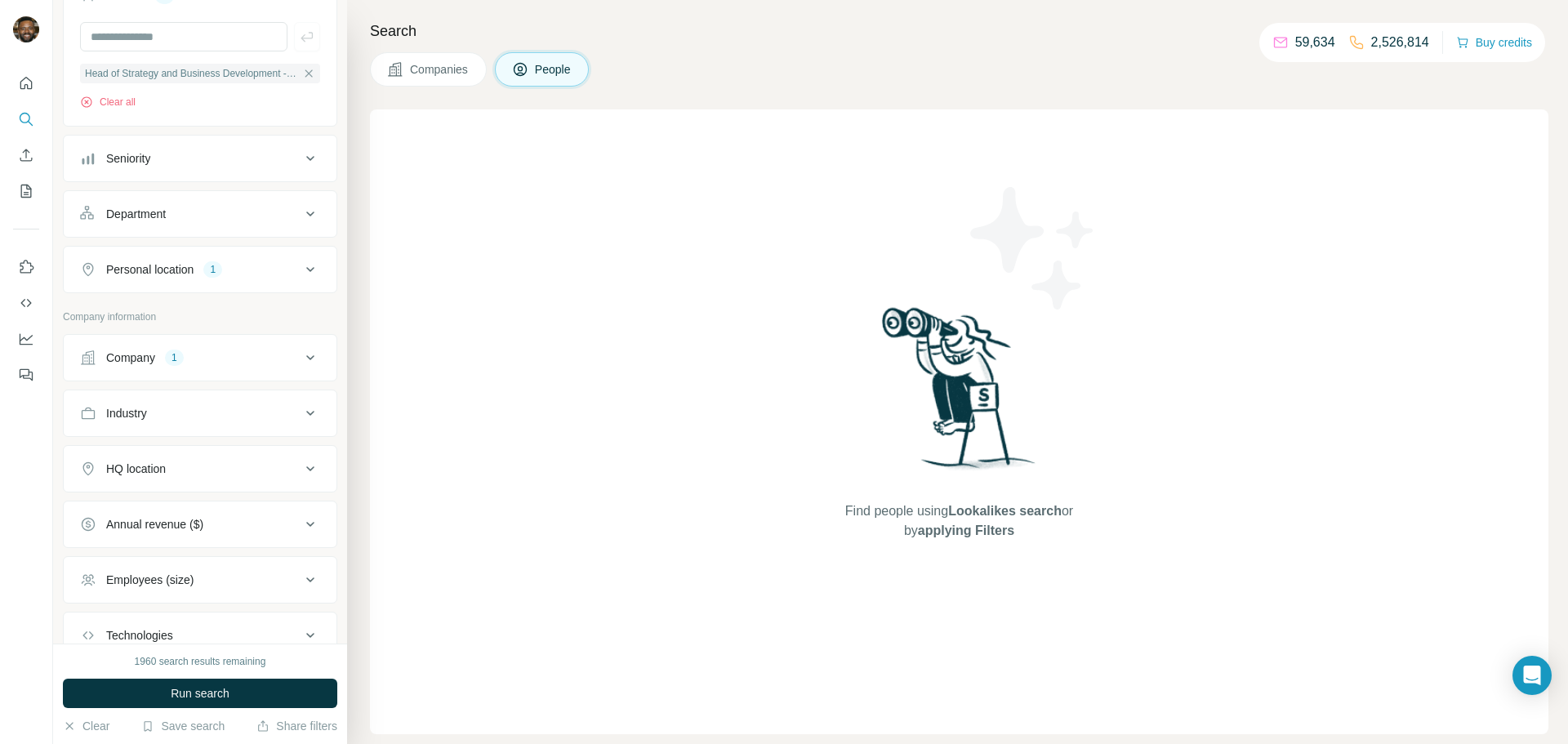
scroll to position [277, 0]
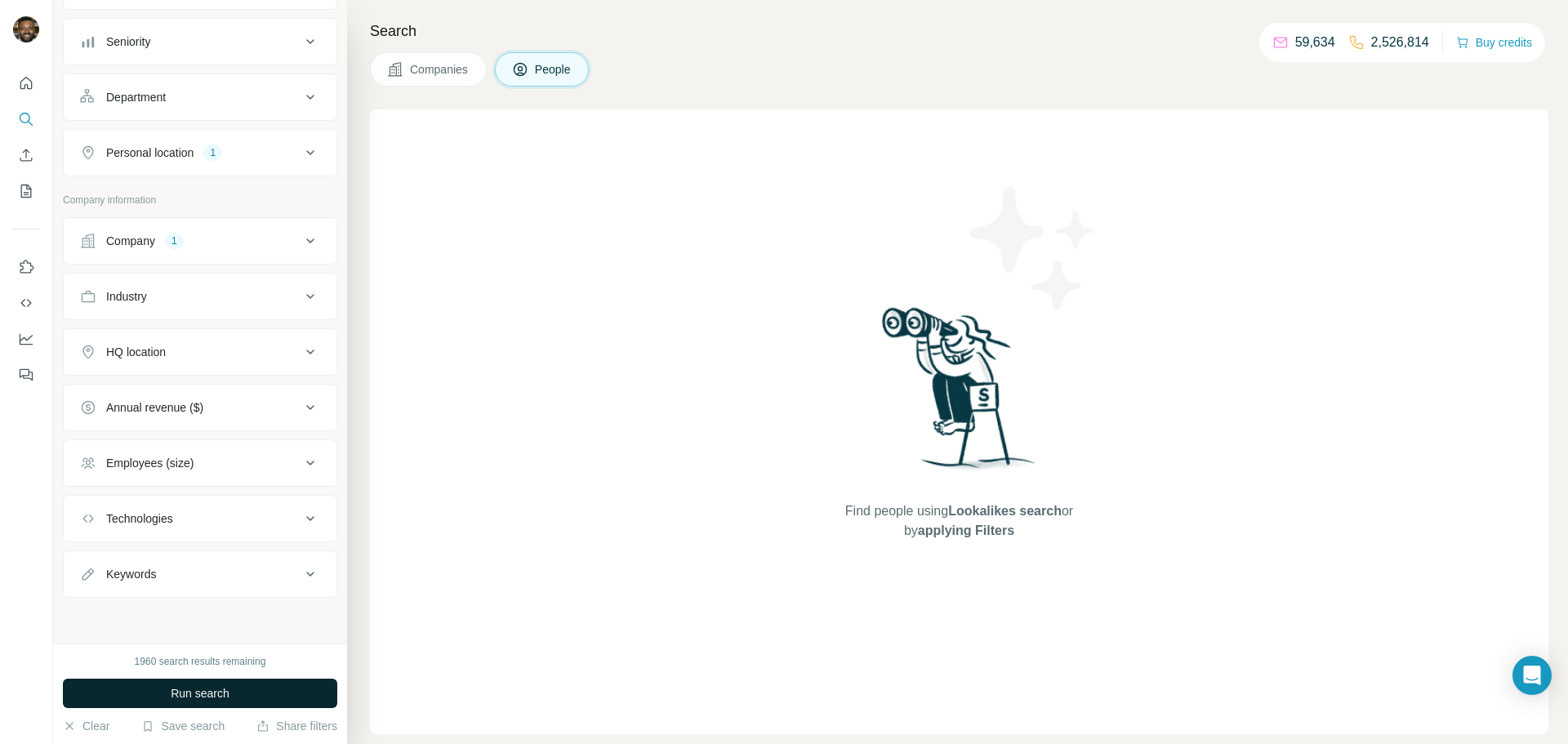
click at [212, 690] on span "Run search" at bounding box center [200, 693] width 59 height 16
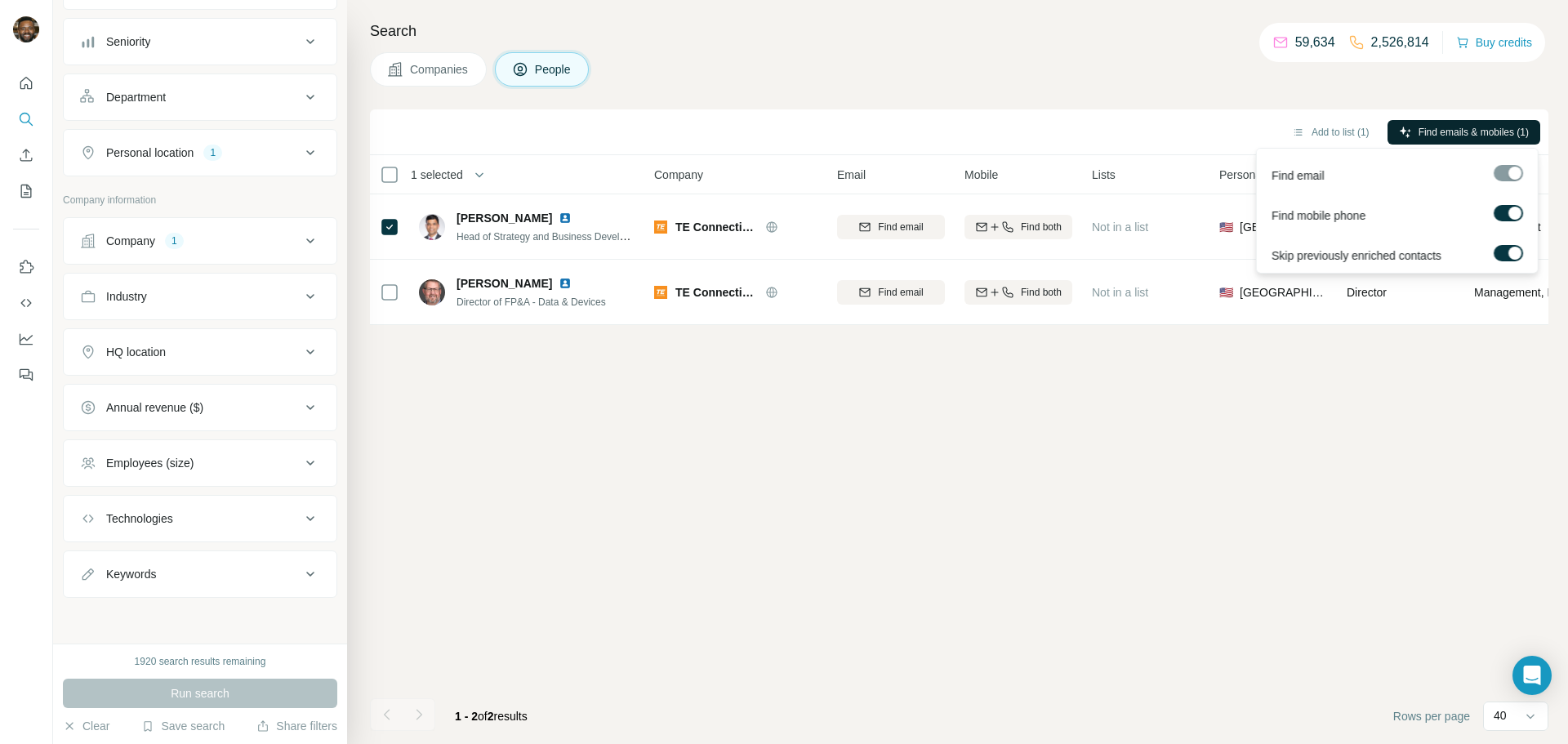
click at [1445, 130] on span "Find emails & mobiles (1)" at bounding box center [1473, 133] width 110 height 15
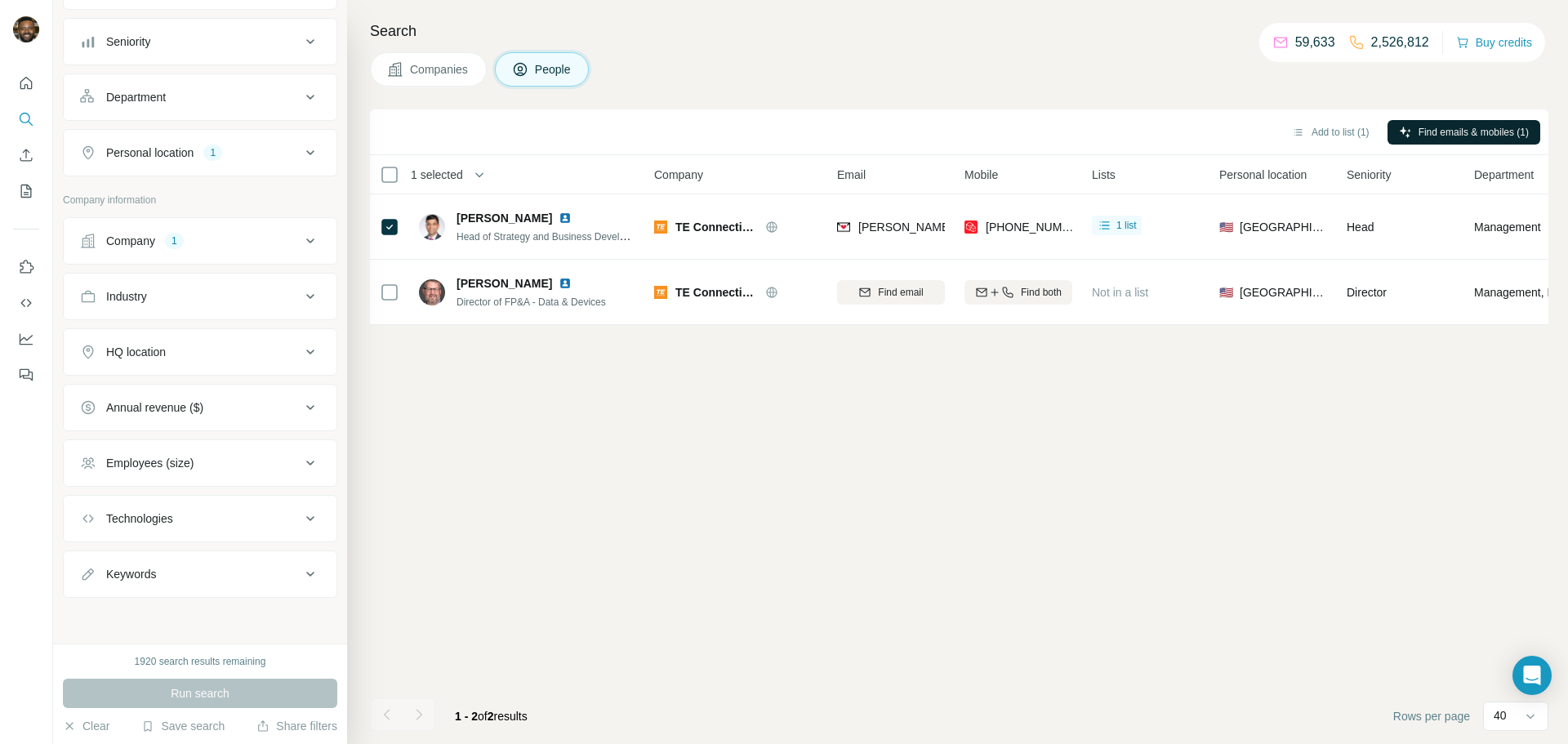
click at [1333, 474] on div "Add to list (1) Find emails & mobiles (1) 1 selected People Company Email Mobil…" at bounding box center [958, 426] width 1178 height 635
click at [822, 451] on div "Add to list (1) Find emails & mobiles (1) 1 selected People Company Email Mobil…" at bounding box center [958, 426] width 1178 height 635
click at [562, 503] on div "Add to list (1) Find emails & mobiles (1) 1 selected People Company Email Mobil…" at bounding box center [958, 426] width 1178 height 635
click at [907, 527] on div "Add to list (1) Find emails & mobiles (1) 1 selected People Company Email Mobil…" at bounding box center [958, 426] width 1178 height 635
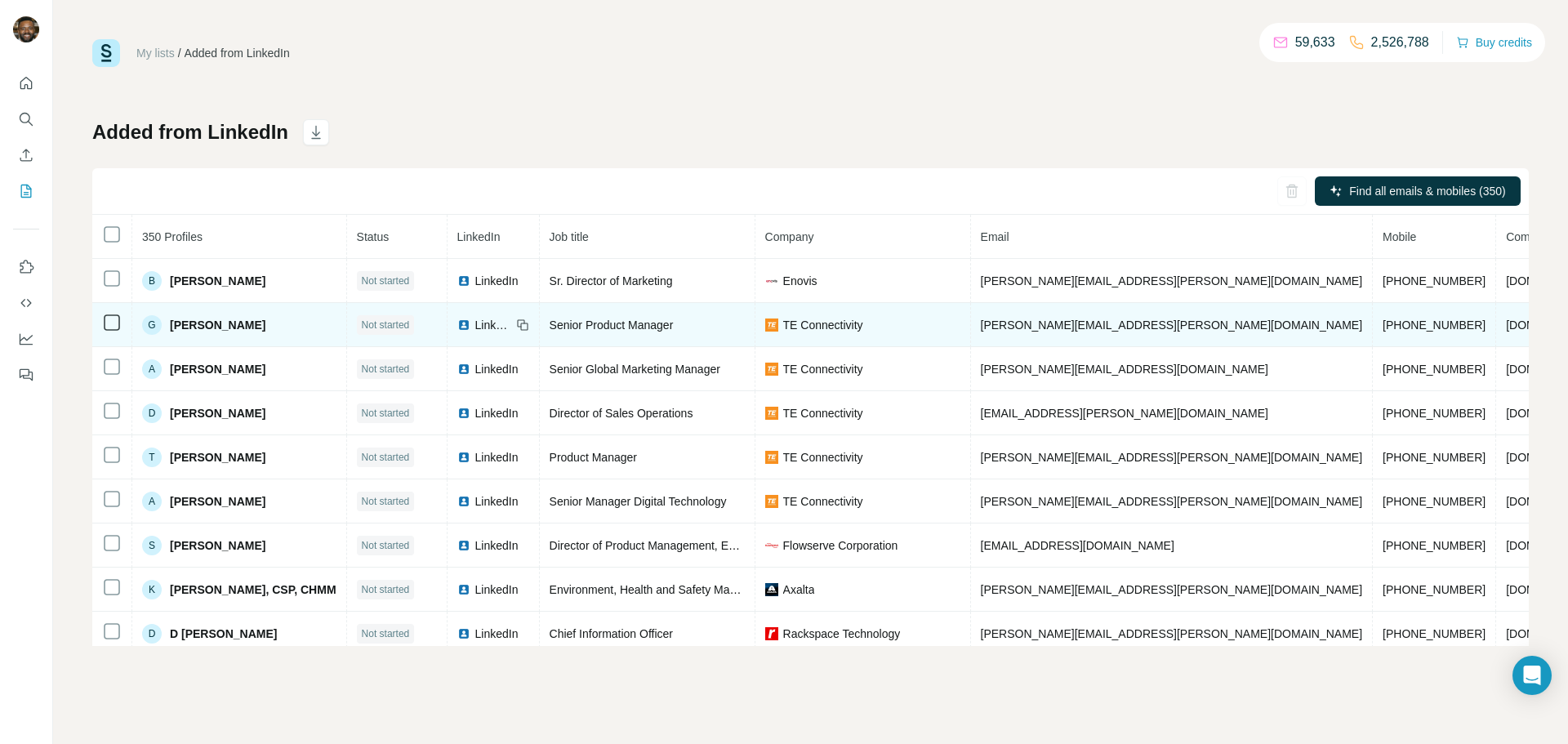
scroll to position [54, 0]
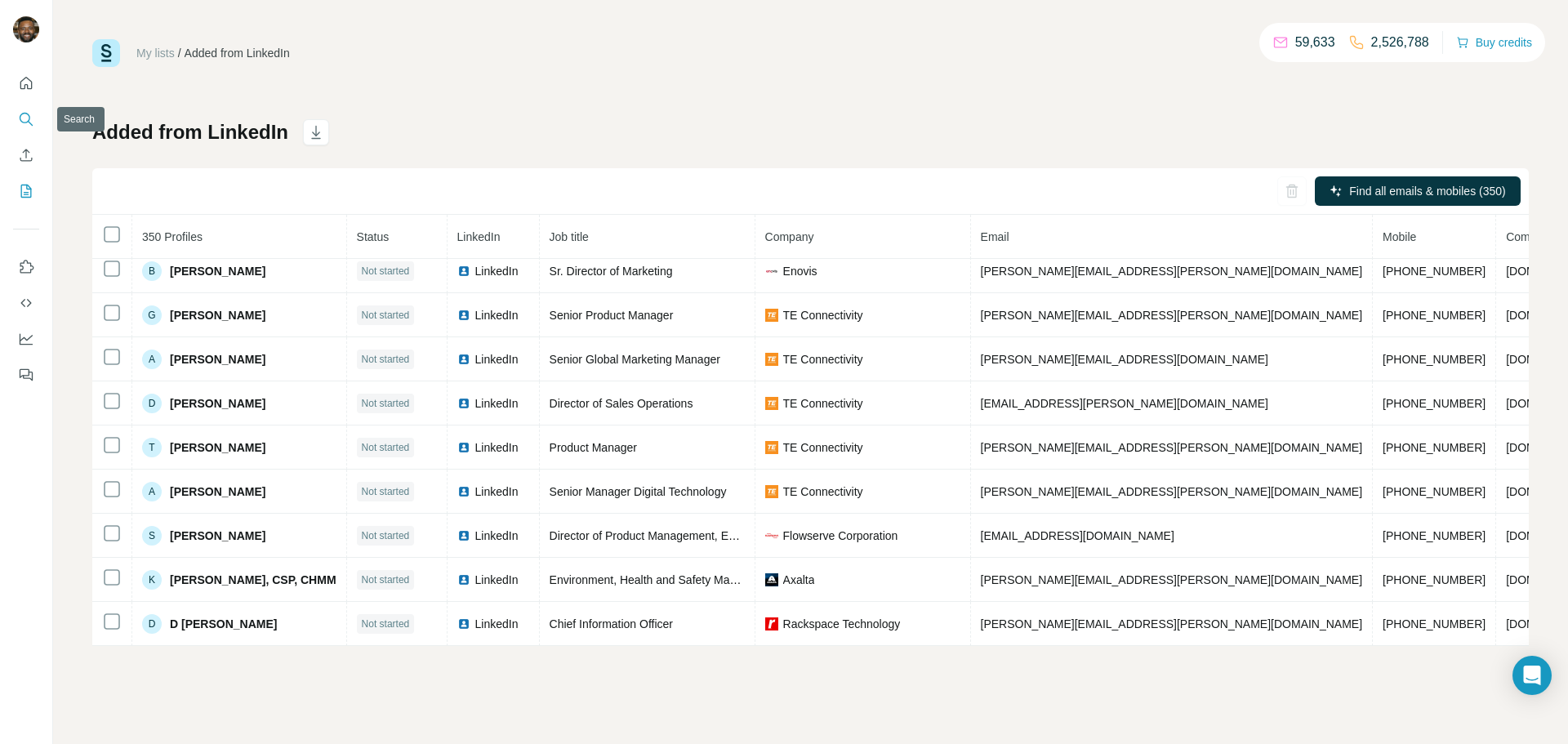
click at [29, 120] on icon "Search" at bounding box center [24, 118] width 10 height 10
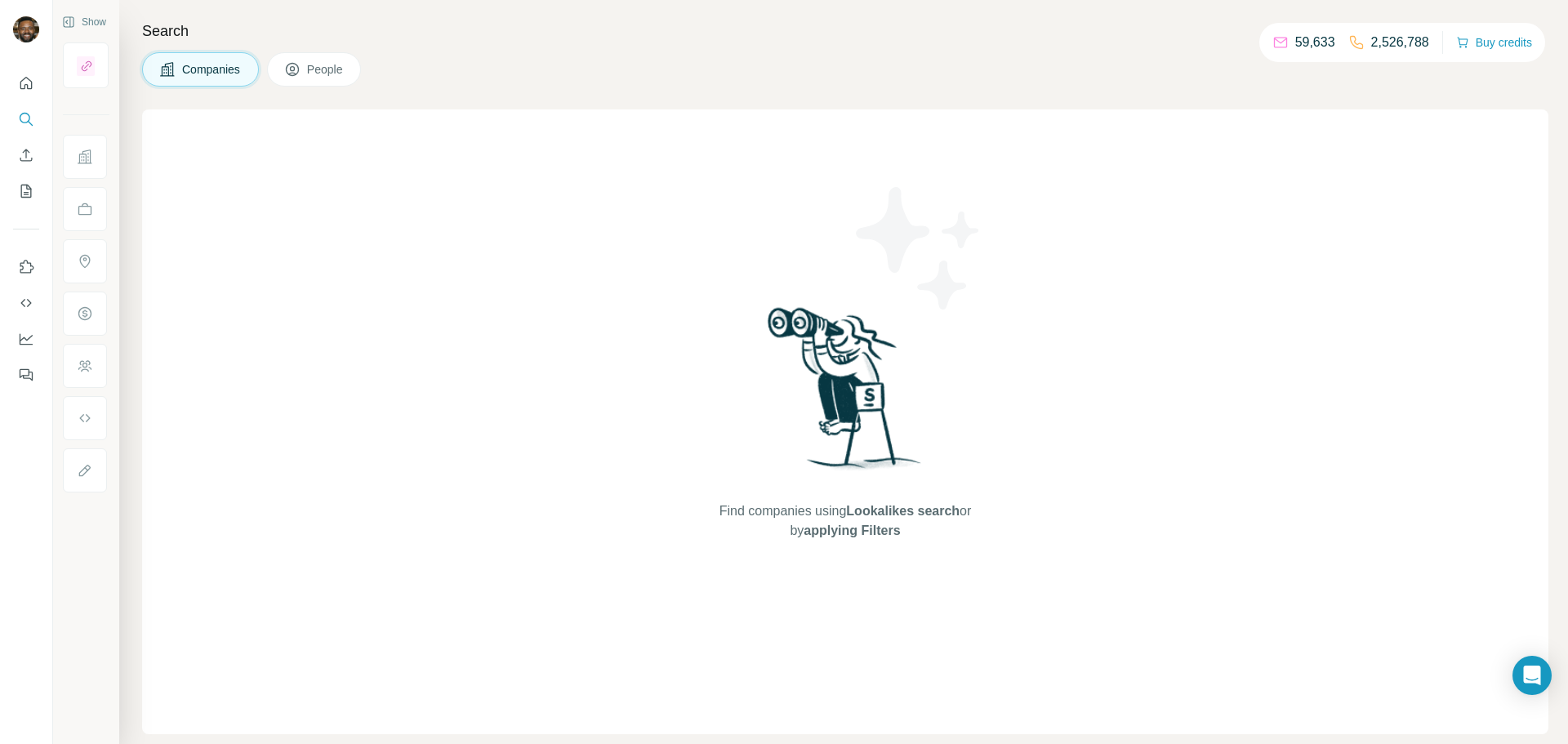
click at [300, 67] on icon at bounding box center [291, 69] width 16 height 16
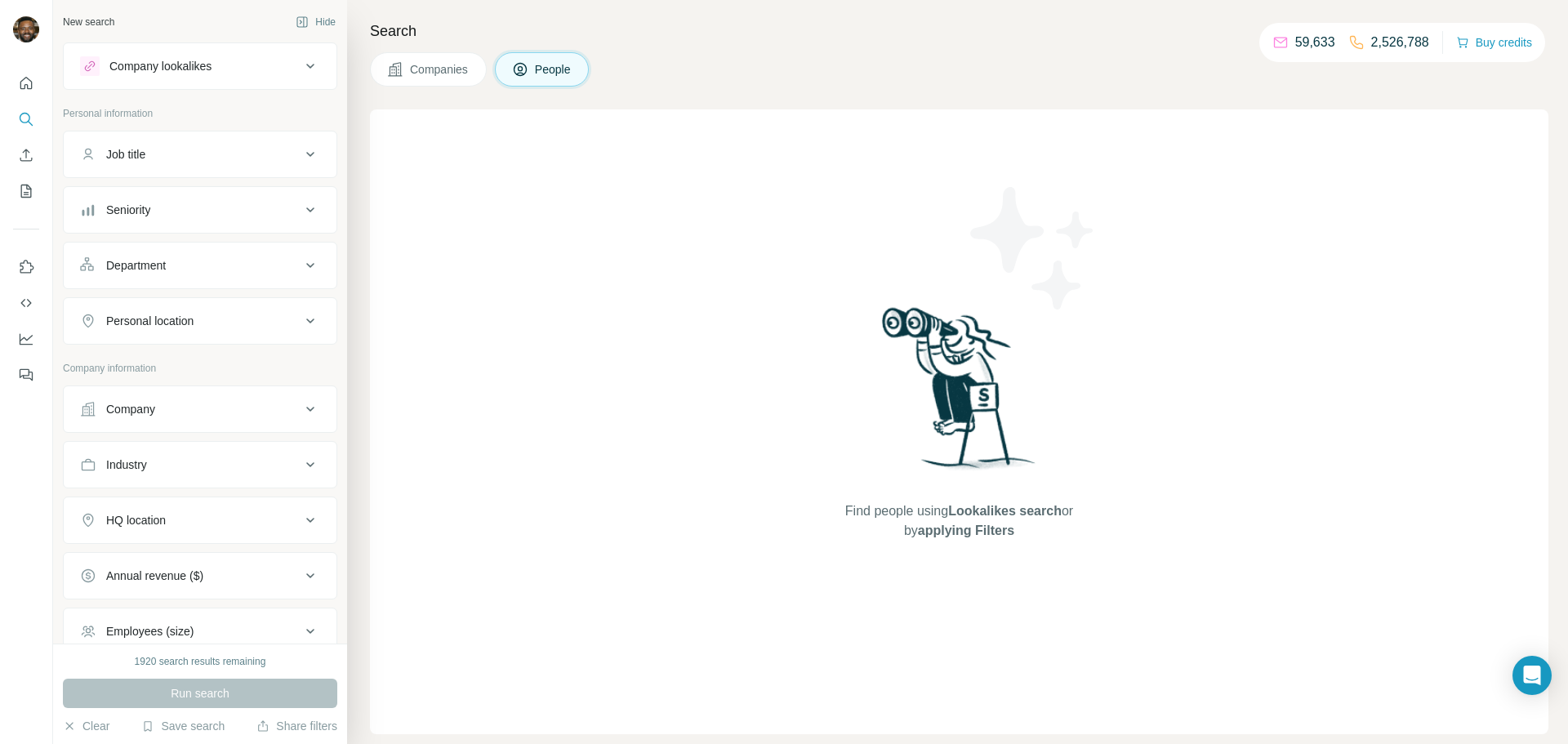
click at [212, 408] on div "Company" at bounding box center [190, 408] width 221 height 16
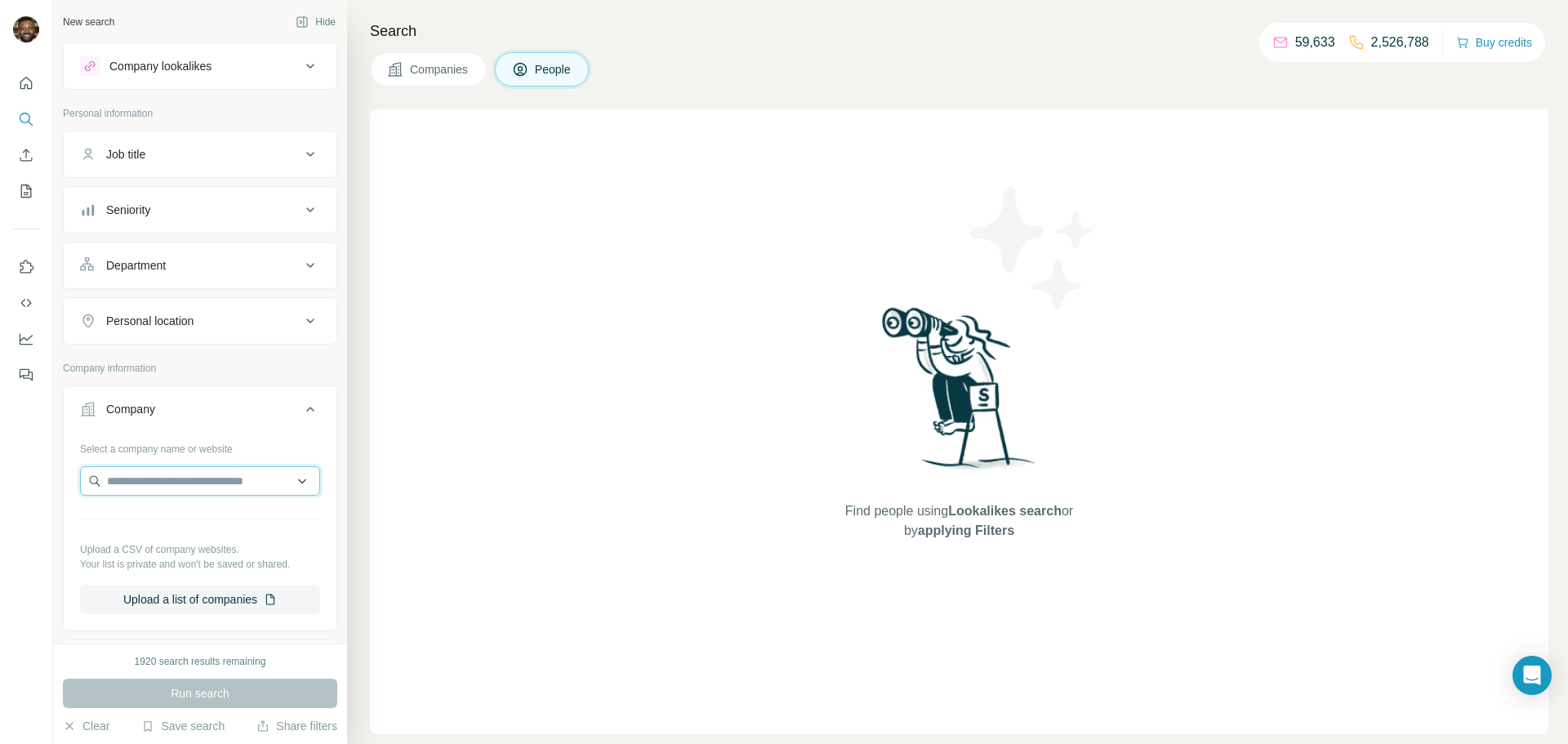
click at [174, 479] on input "text" at bounding box center [199, 481] width 240 height 29
paste input "********"
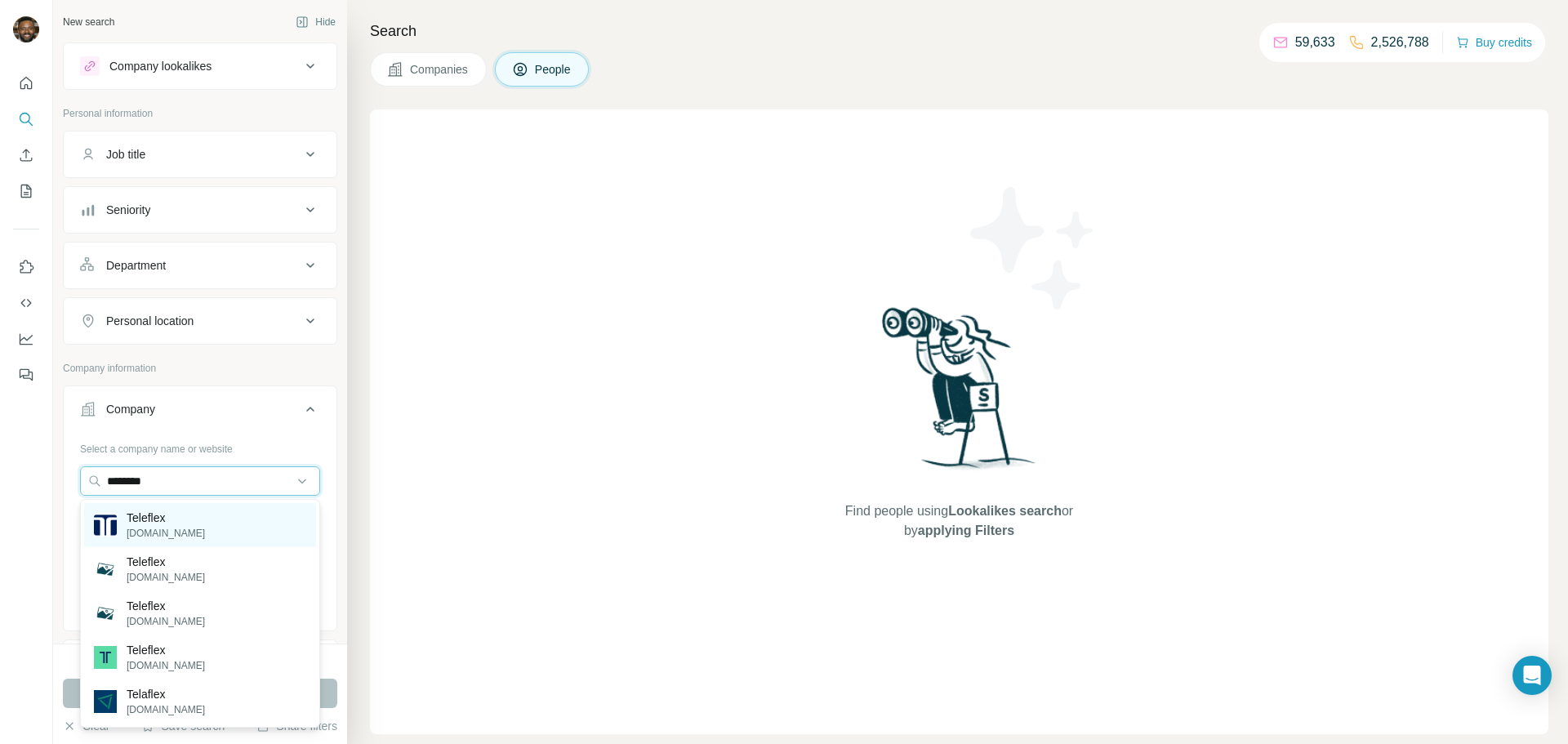
type input "********"
click at [184, 523] on div "Teleflex teleflex.com" at bounding box center [199, 525] width 232 height 44
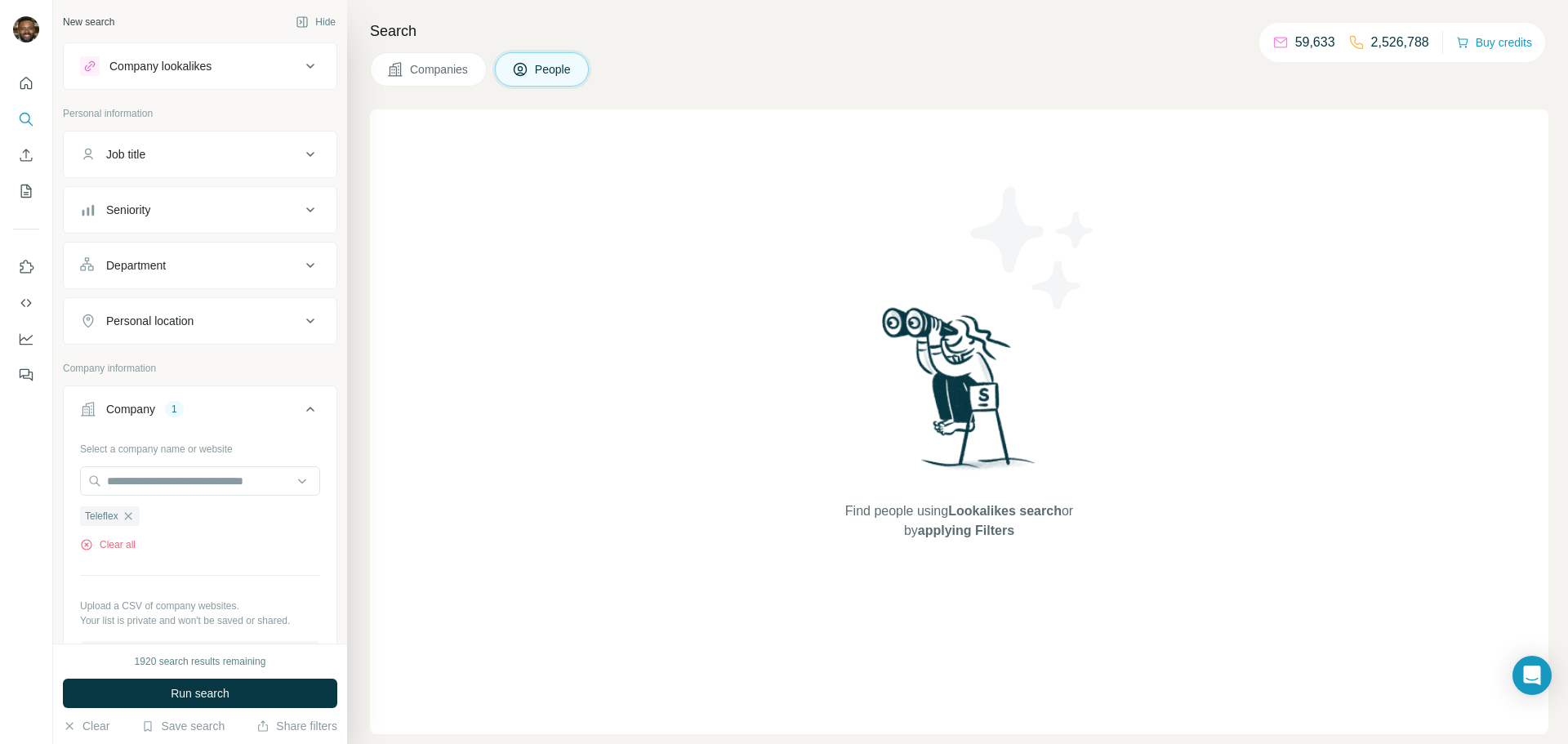
click at [202, 199] on button "Seniority" at bounding box center [200, 210] width 273 height 40
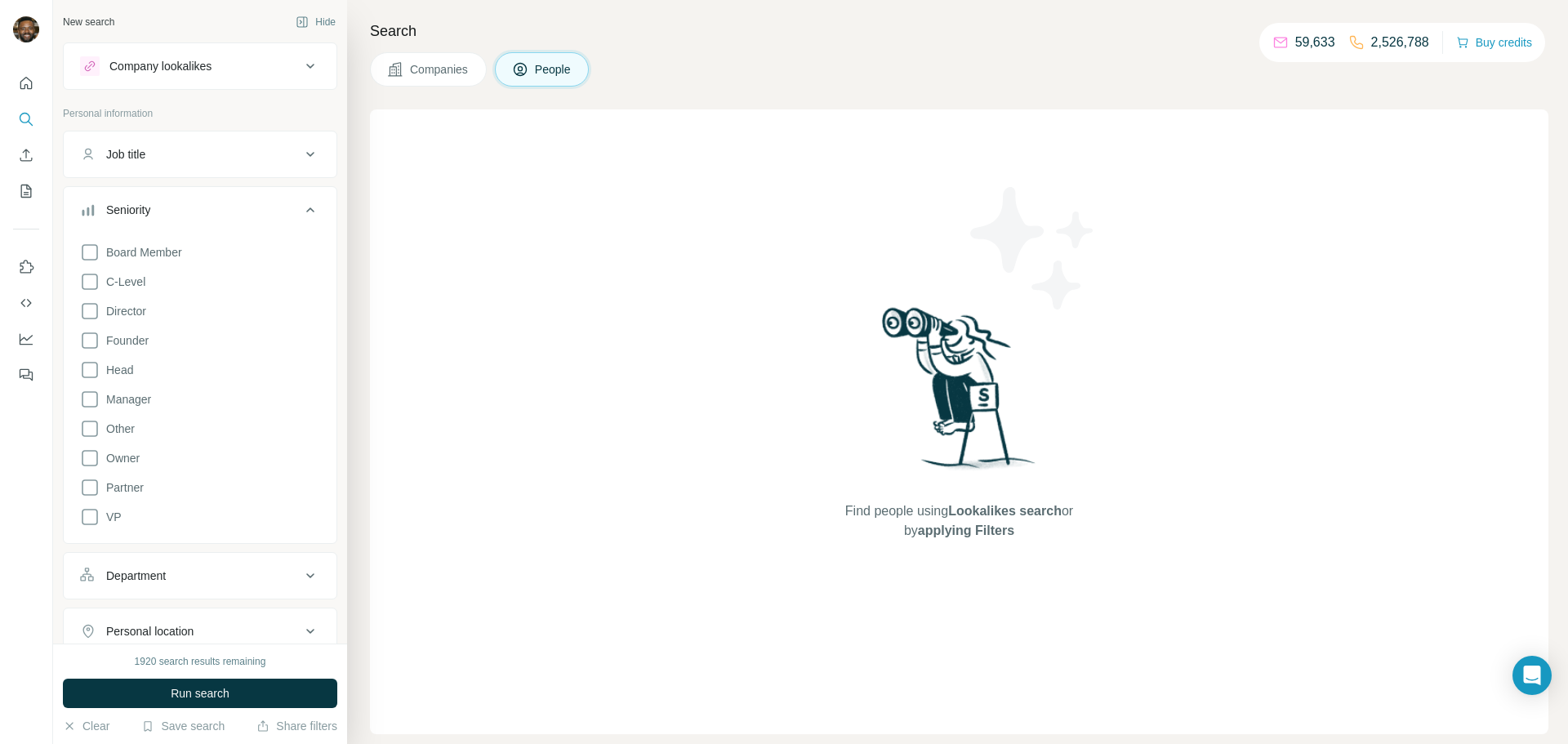
click at [197, 154] on div "Job title" at bounding box center [190, 153] width 221 height 16
click at [197, 190] on input "text" at bounding box center [183, 195] width 208 height 29
paste input "**********"
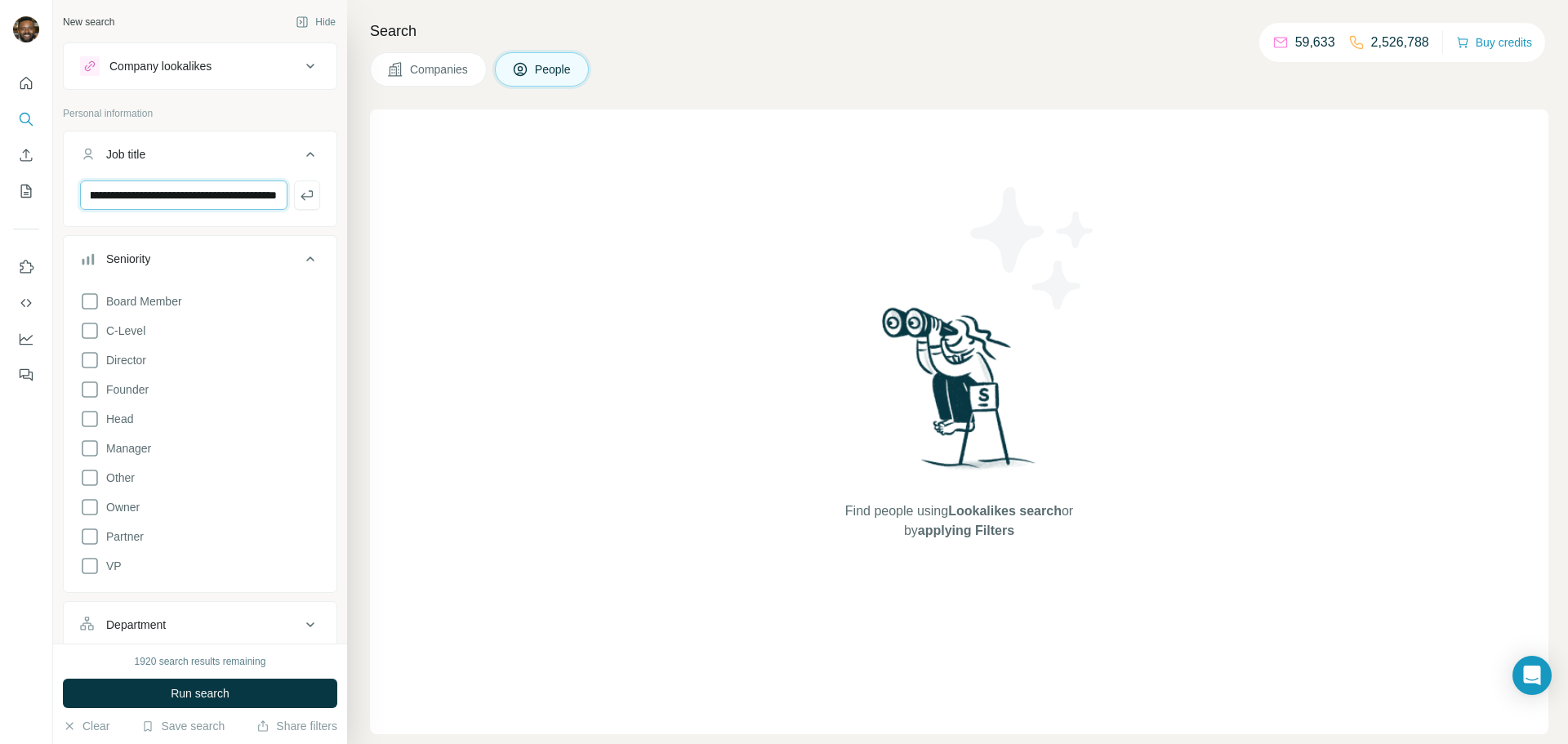
scroll to position [0, 101]
type input "**********"
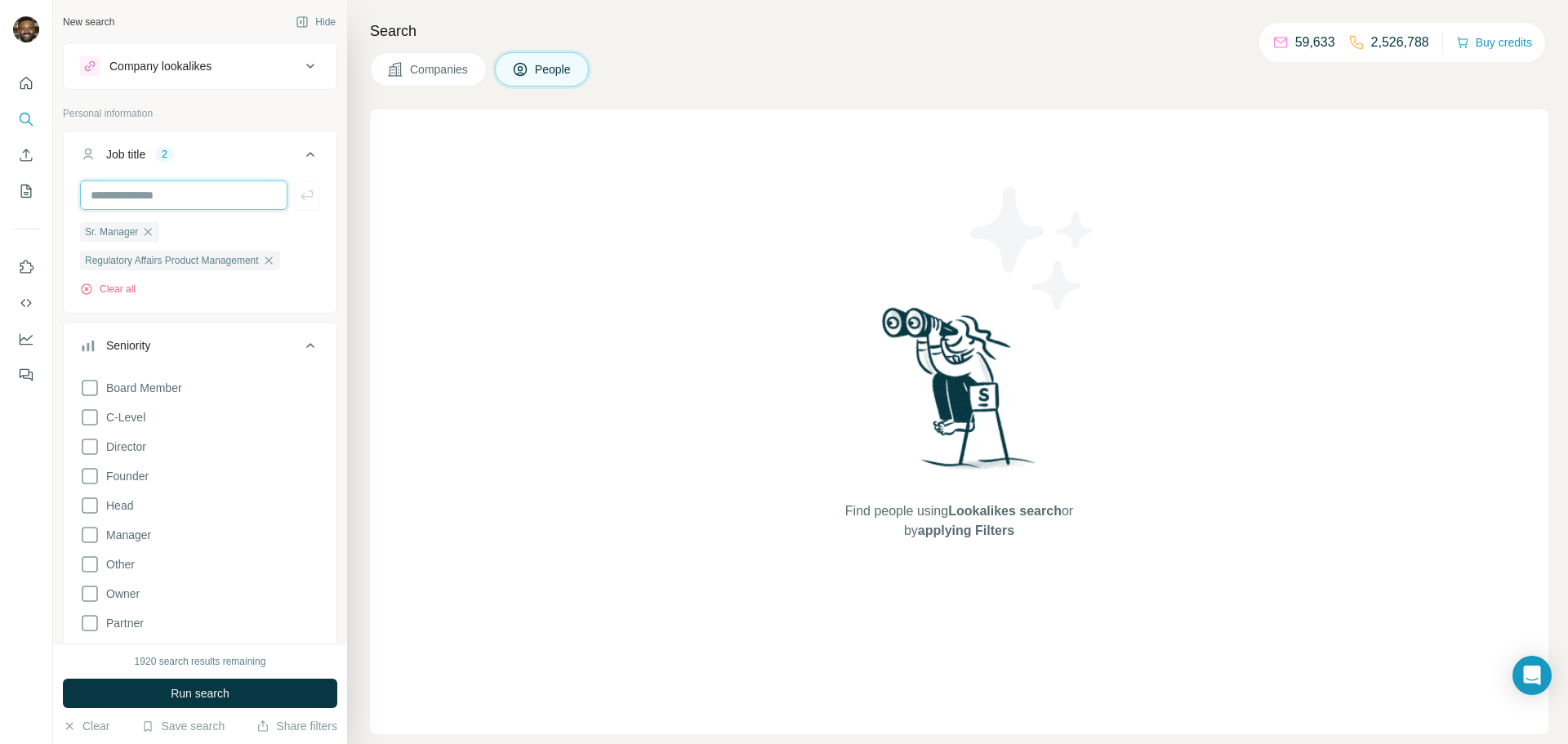
scroll to position [0, 0]
click at [309, 345] on icon at bounding box center [310, 345] width 8 height 5
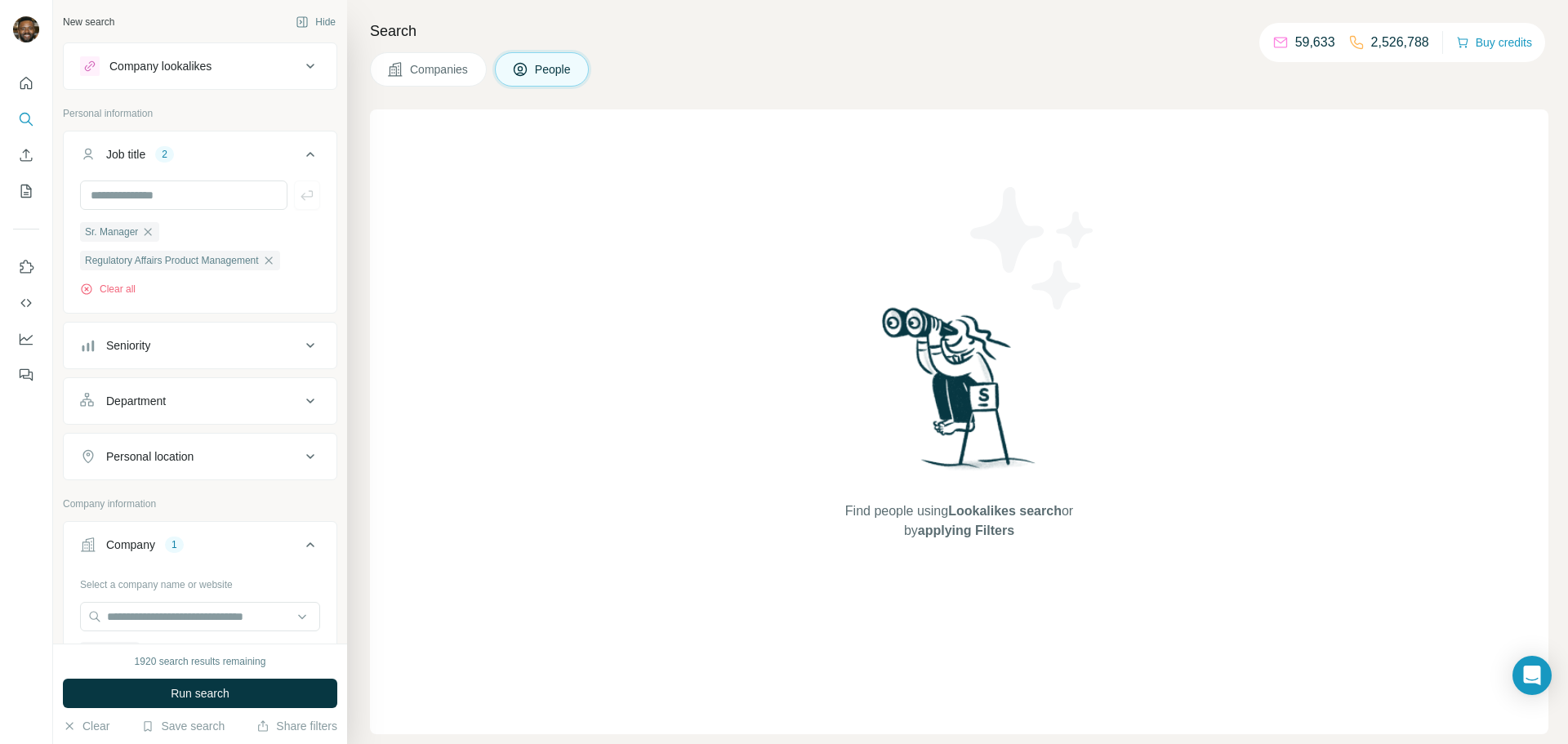
click at [202, 464] on div "Personal location" at bounding box center [190, 456] width 221 height 16
click at [220, 500] on input "text" at bounding box center [199, 497] width 240 height 29
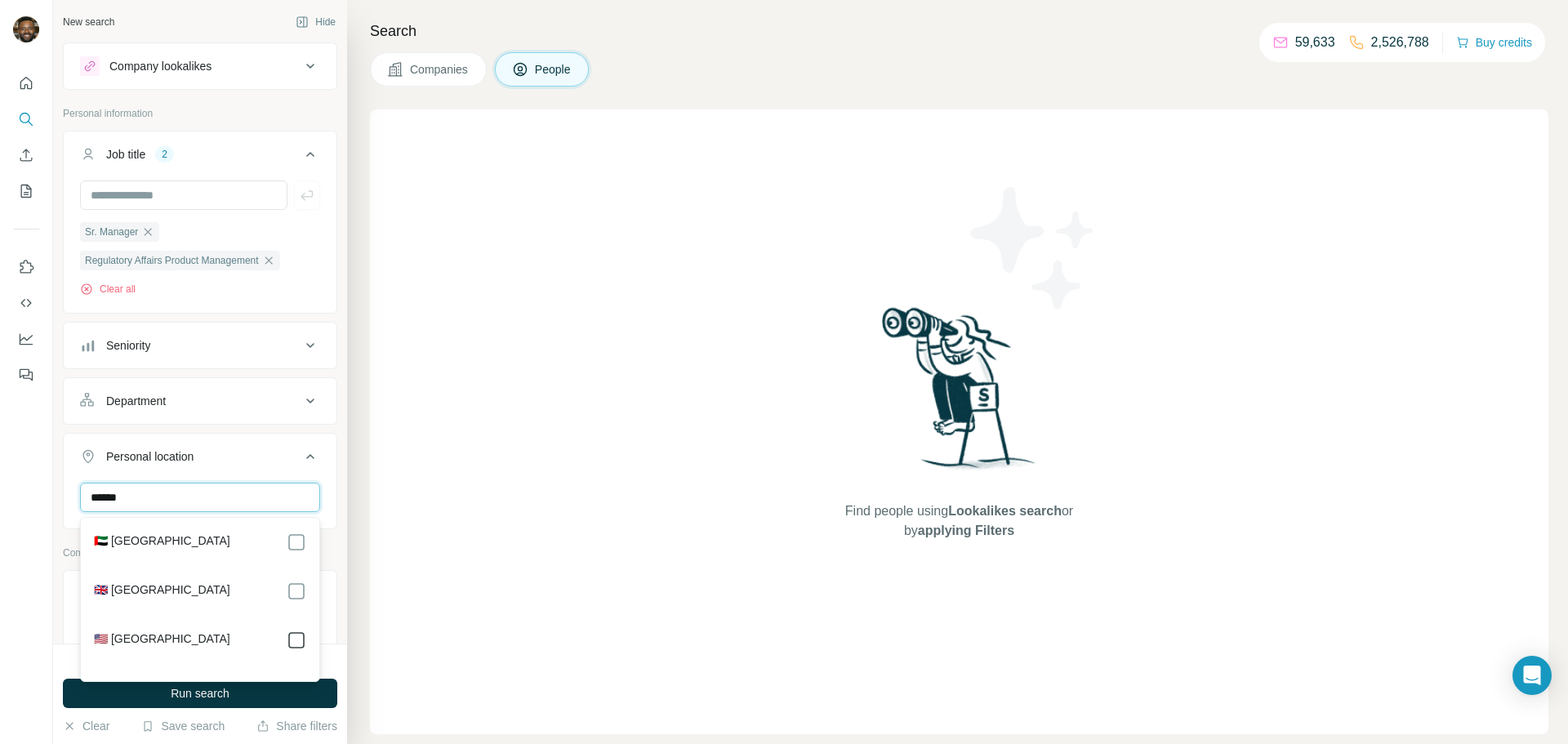
type input "******"
click at [307, 459] on icon at bounding box center [310, 456] width 8 height 5
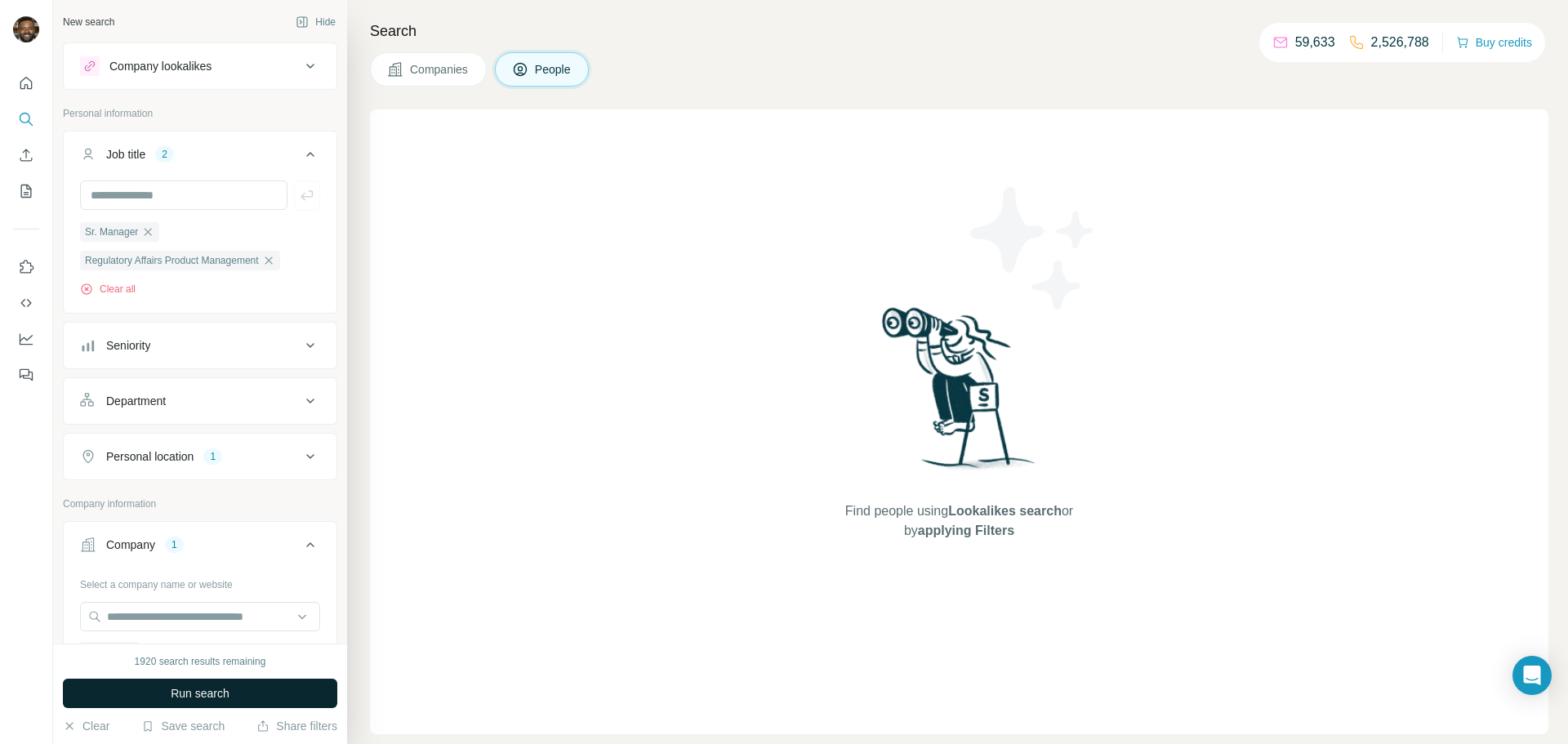
click at [184, 693] on span "Run search" at bounding box center [200, 693] width 59 height 16
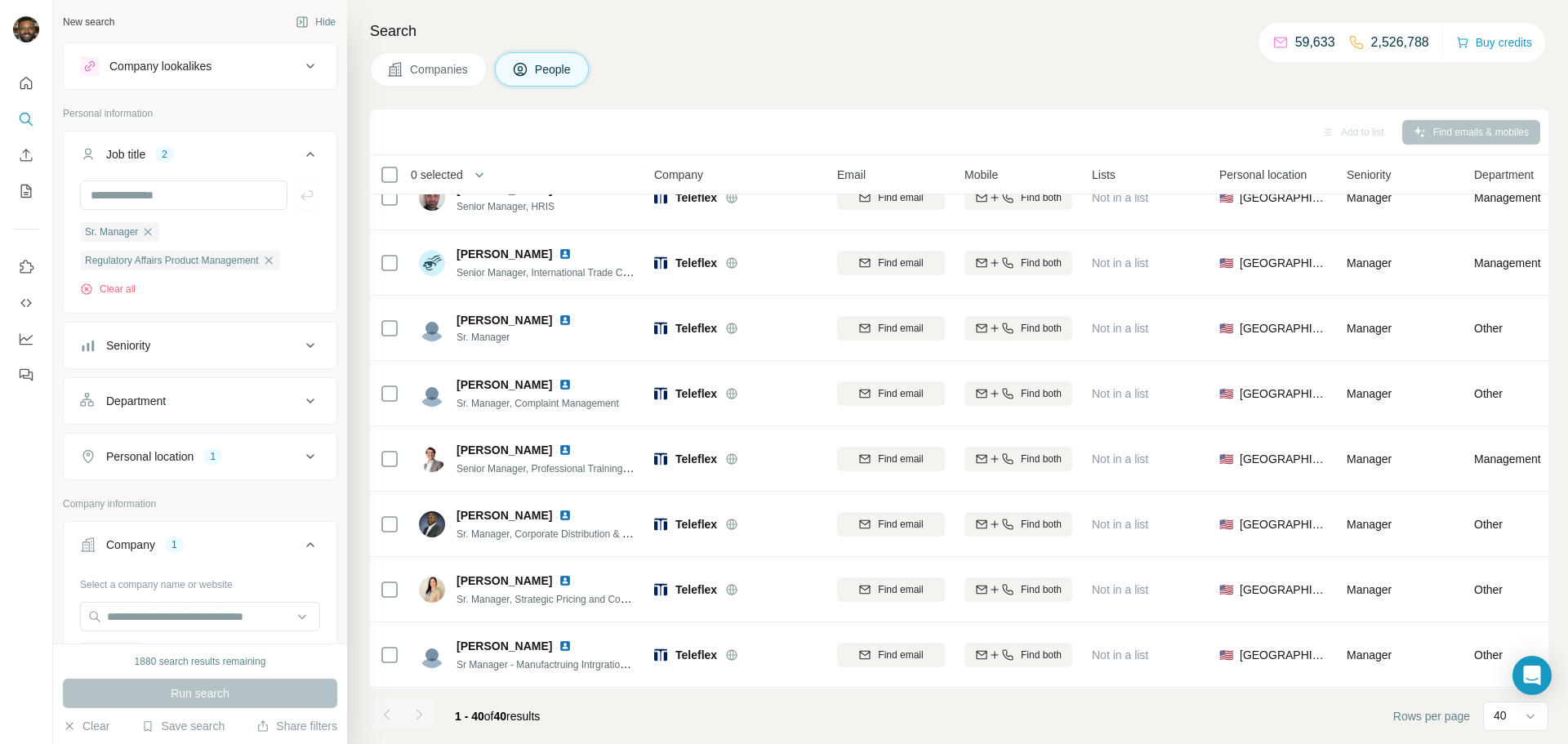
scroll to position [1502, 0]
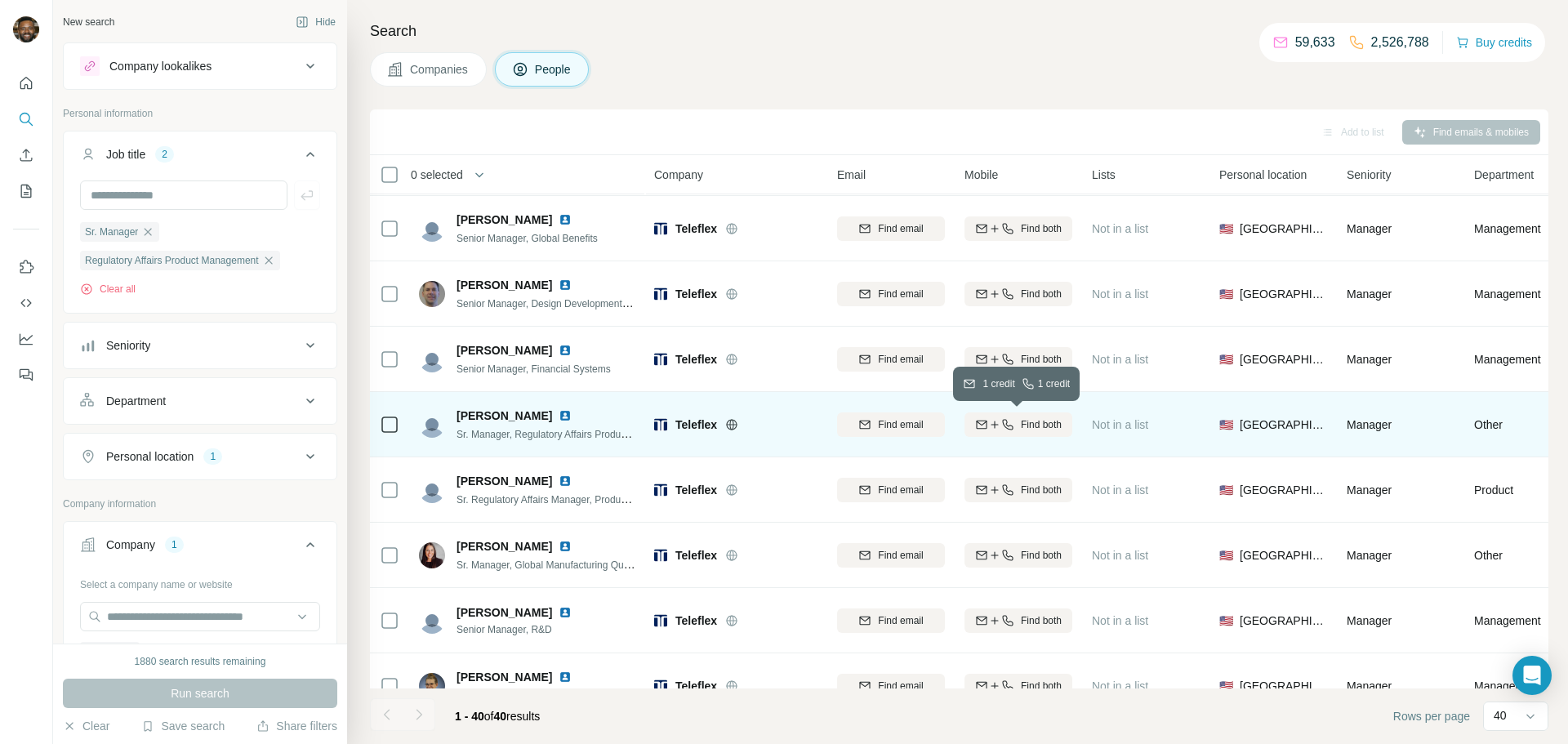
click at [1005, 419] on icon "button" at bounding box center [1008, 425] width 13 height 13
drag, startPoint x: 1001, startPoint y: 430, endPoint x: 1072, endPoint y: 434, distance: 71.1
click at [1072, 434] on div "+13039063145" at bounding box center [1018, 424] width 108 height 45
